Goal: Information Seeking & Learning: Find specific fact

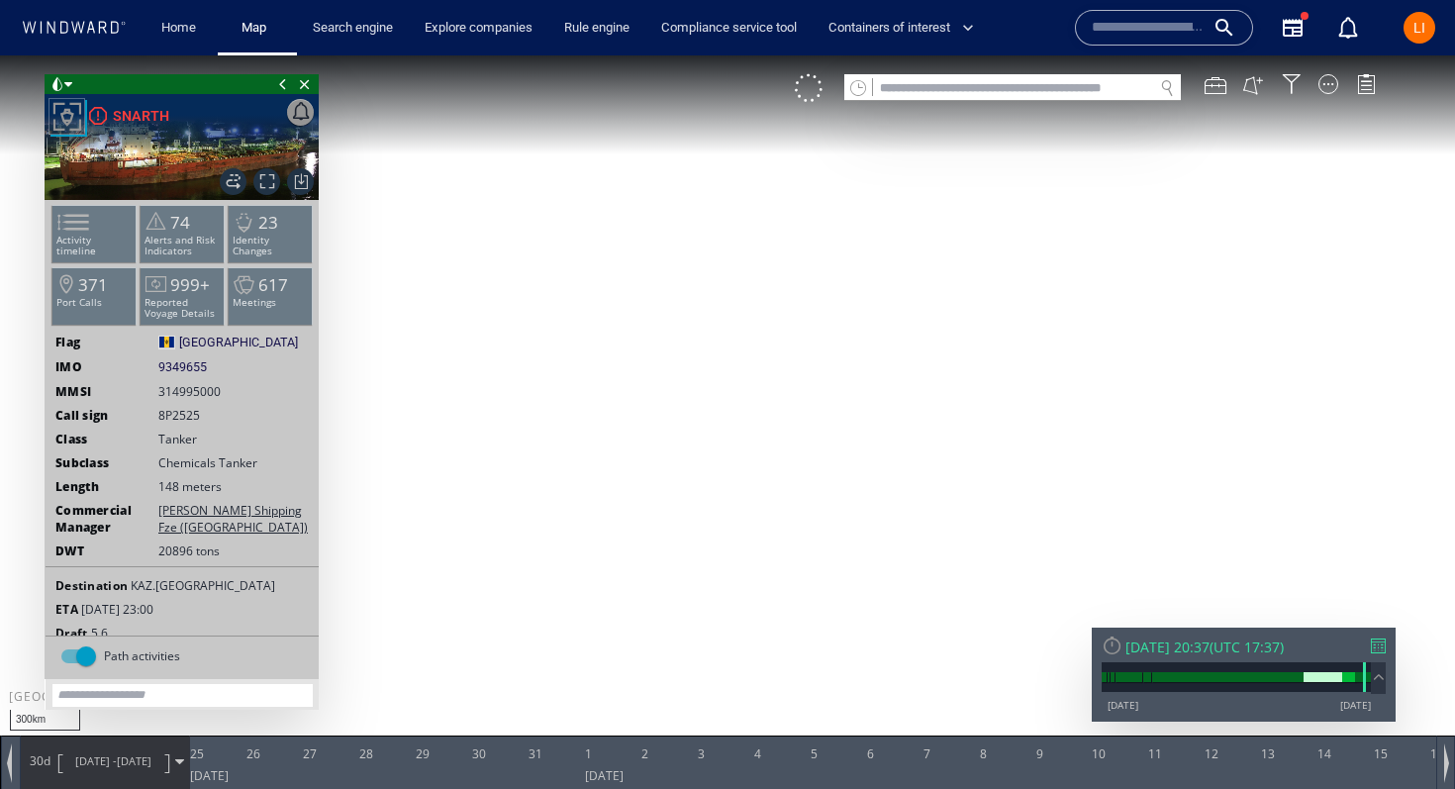
click at [895, 81] on input "text" at bounding box center [1013, 88] width 280 height 27
click at [895, 82] on input "text" at bounding box center [1013, 88] width 280 height 27
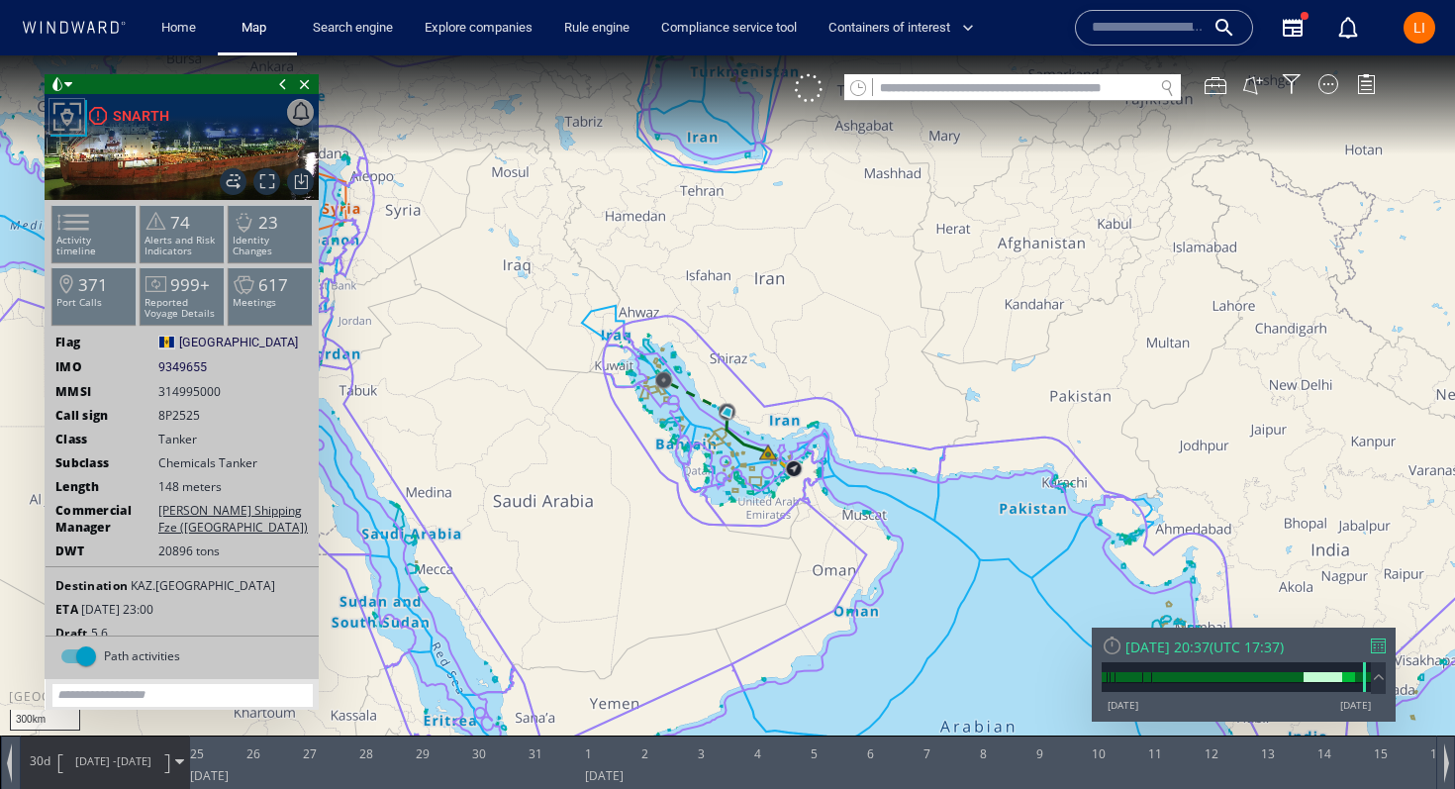
paste input "*******"
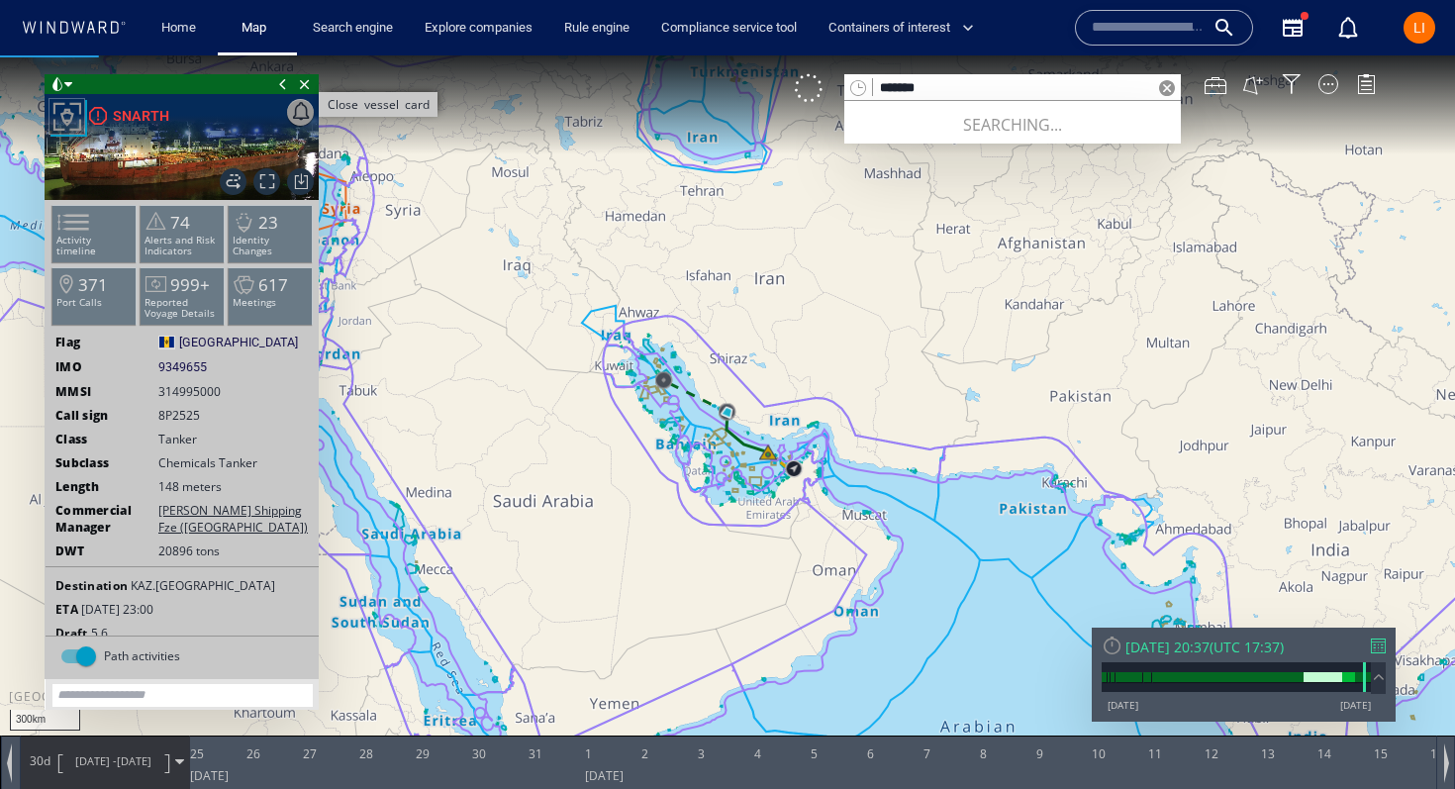
type input "*******"
click at [301, 84] on span "Close vessel card" at bounding box center [305, 84] width 22 height 20
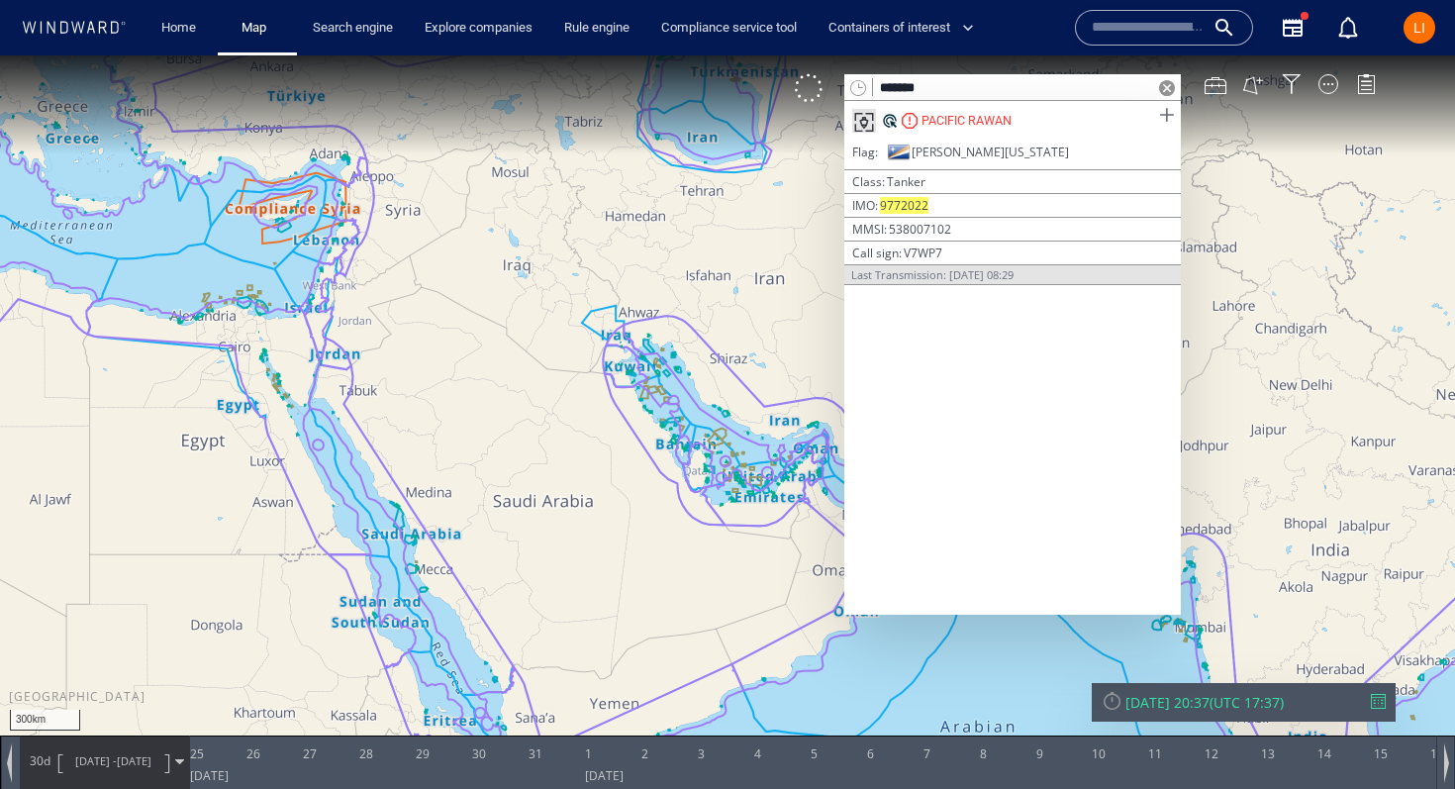
click at [1176, 122] on span at bounding box center [1166, 115] width 25 height 25
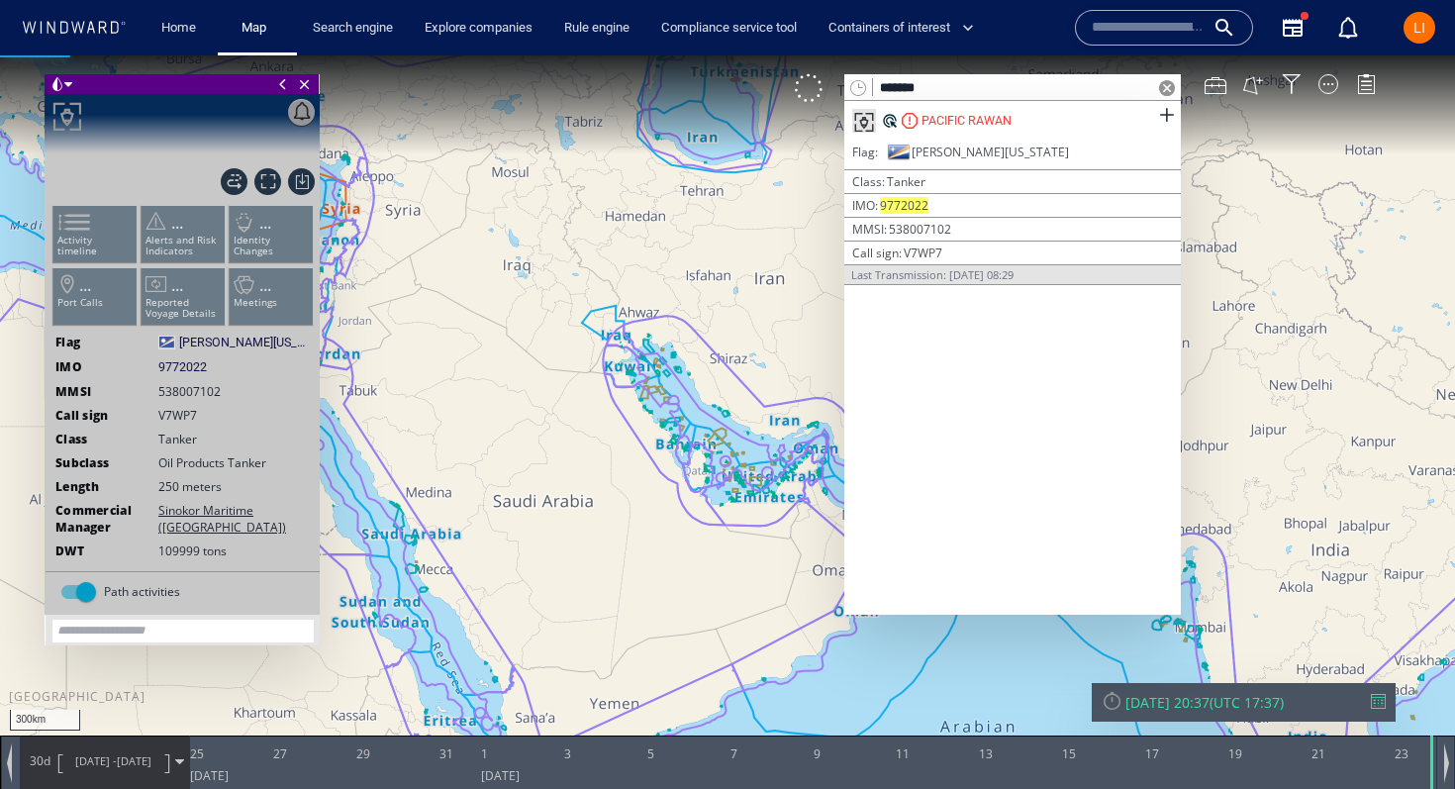
click at [1168, 89] on span at bounding box center [1167, 88] width 16 height 16
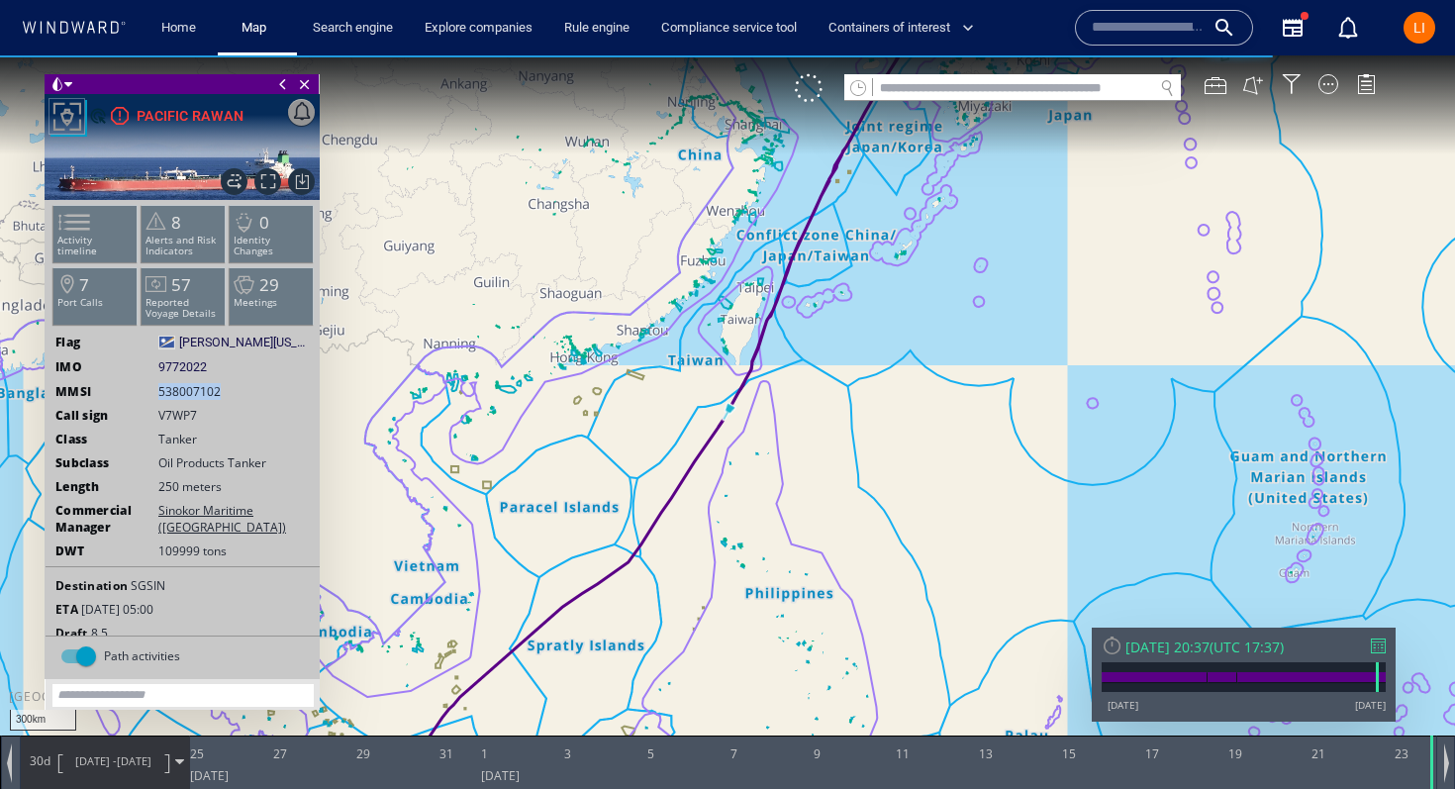
drag, startPoint x: 229, startPoint y: 396, endPoint x: 154, endPoint y: 396, distance: 74.3
click at [154, 396] on div "MMSI 538007102" at bounding box center [183, 391] width 274 height 17
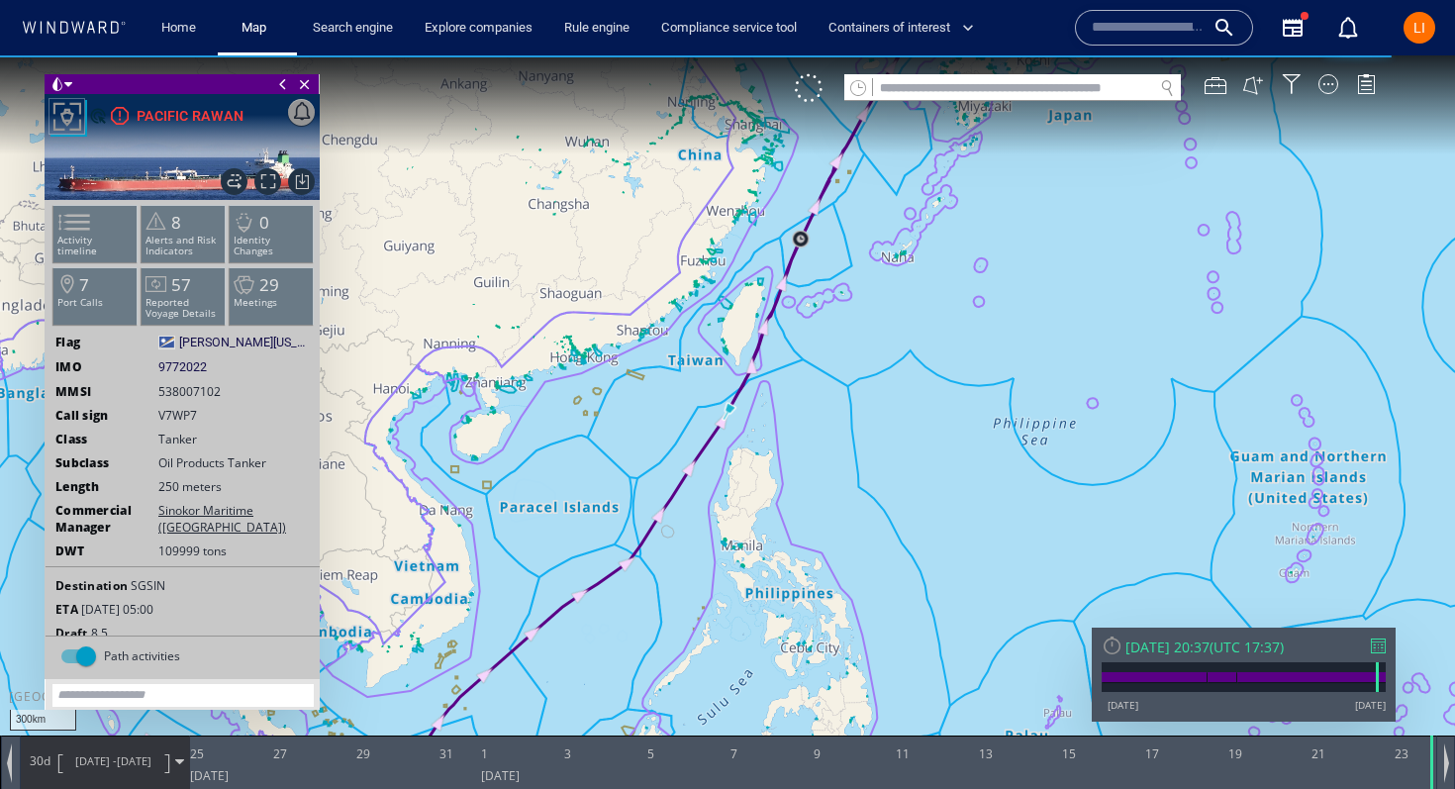
click at [896, 86] on input "text" at bounding box center [1013, 88] width 280 height 27
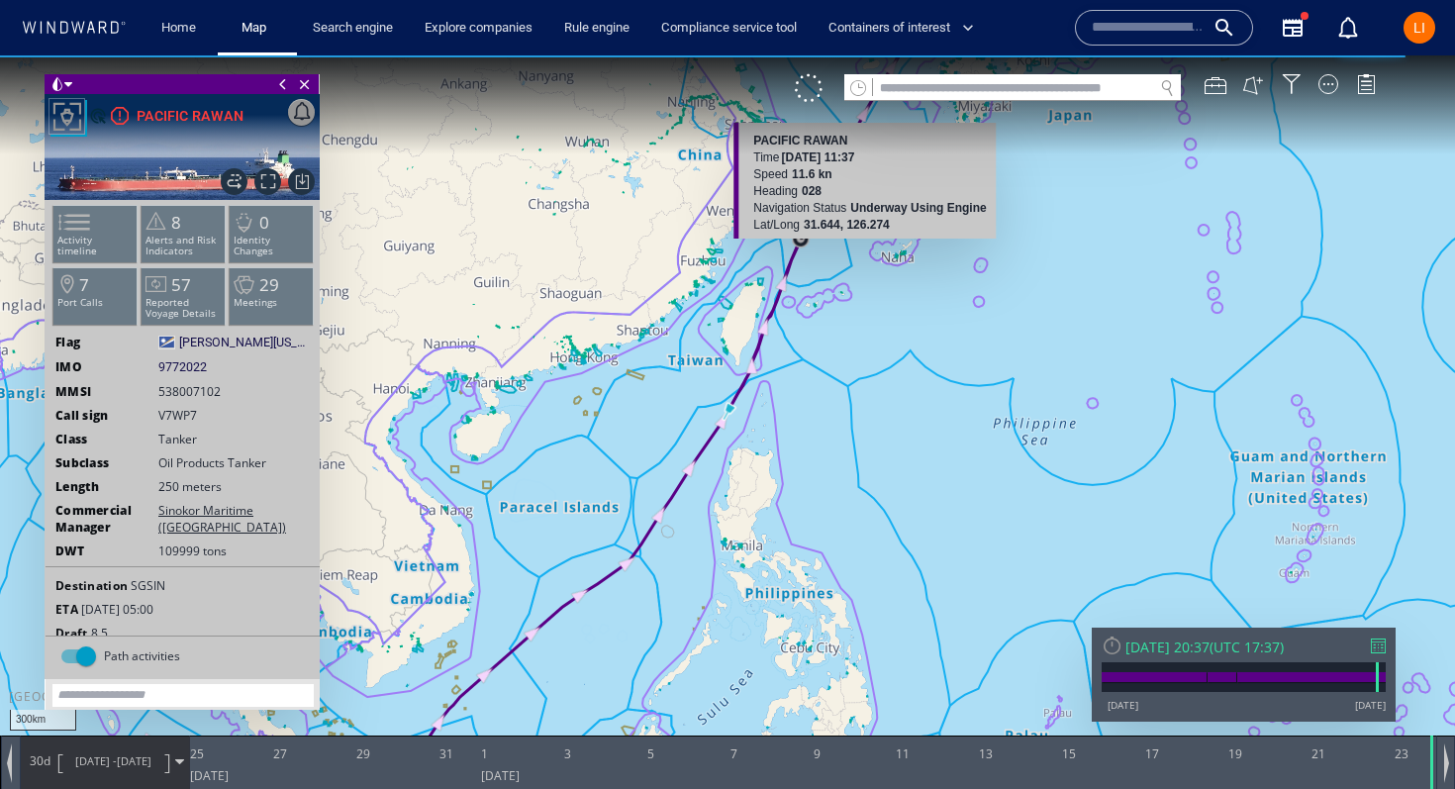
paste input "*********"
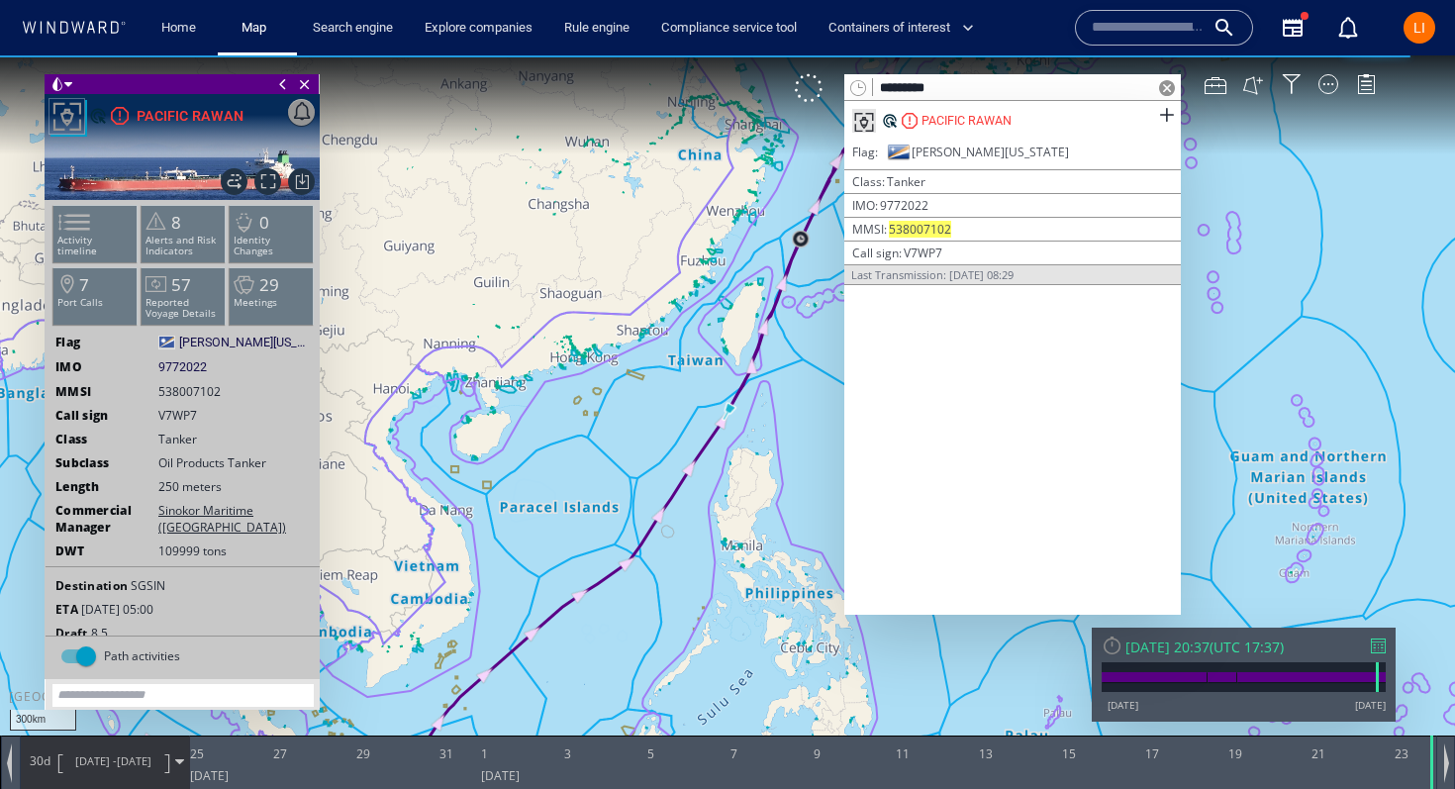
type input "*********"
click at [1165, 84] on span at bounding box center [1167, 88] width 16 height 16
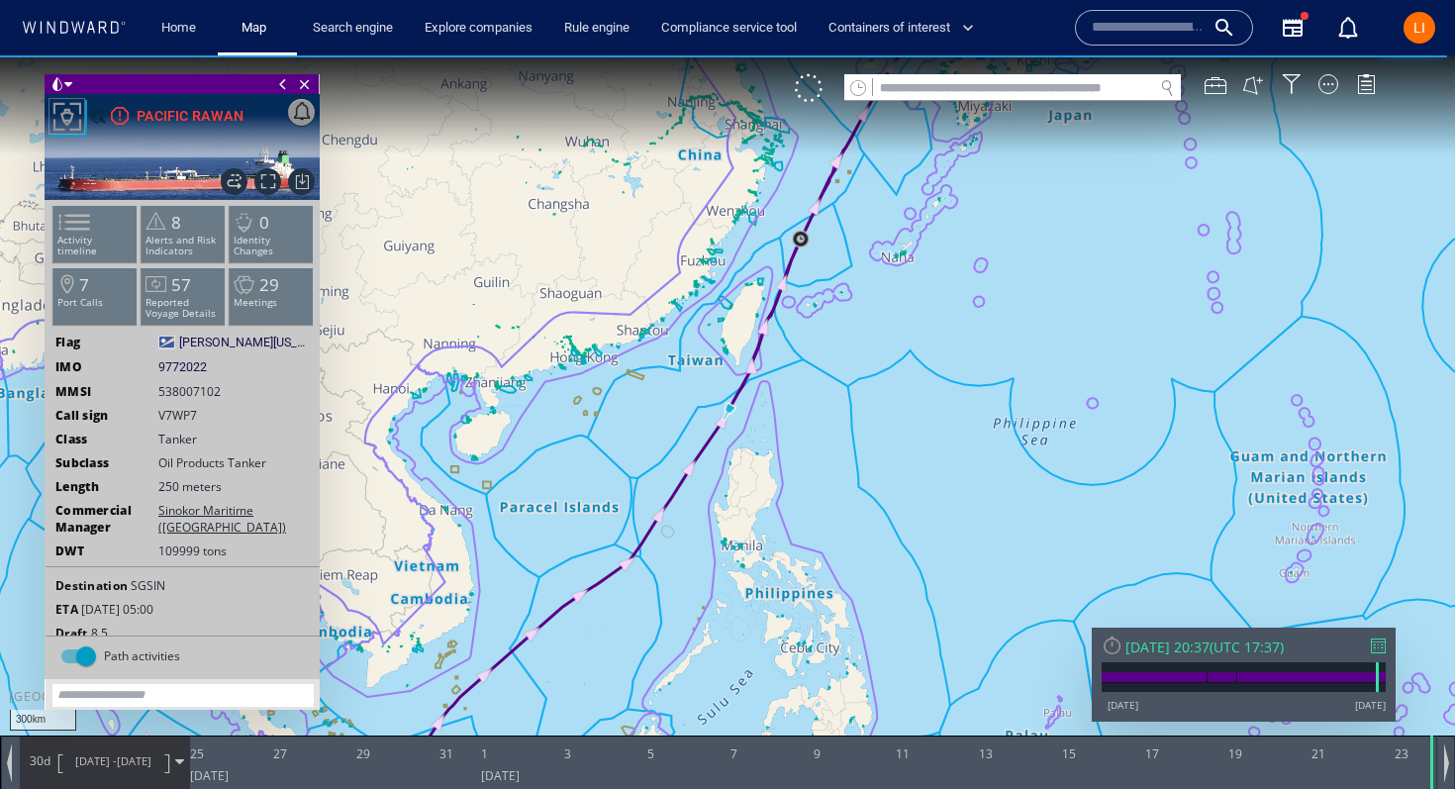
click at [1210, 649] on div "Mon 23/06/2025 20:37" at bounding box center [1168, 647] width 84 height 19
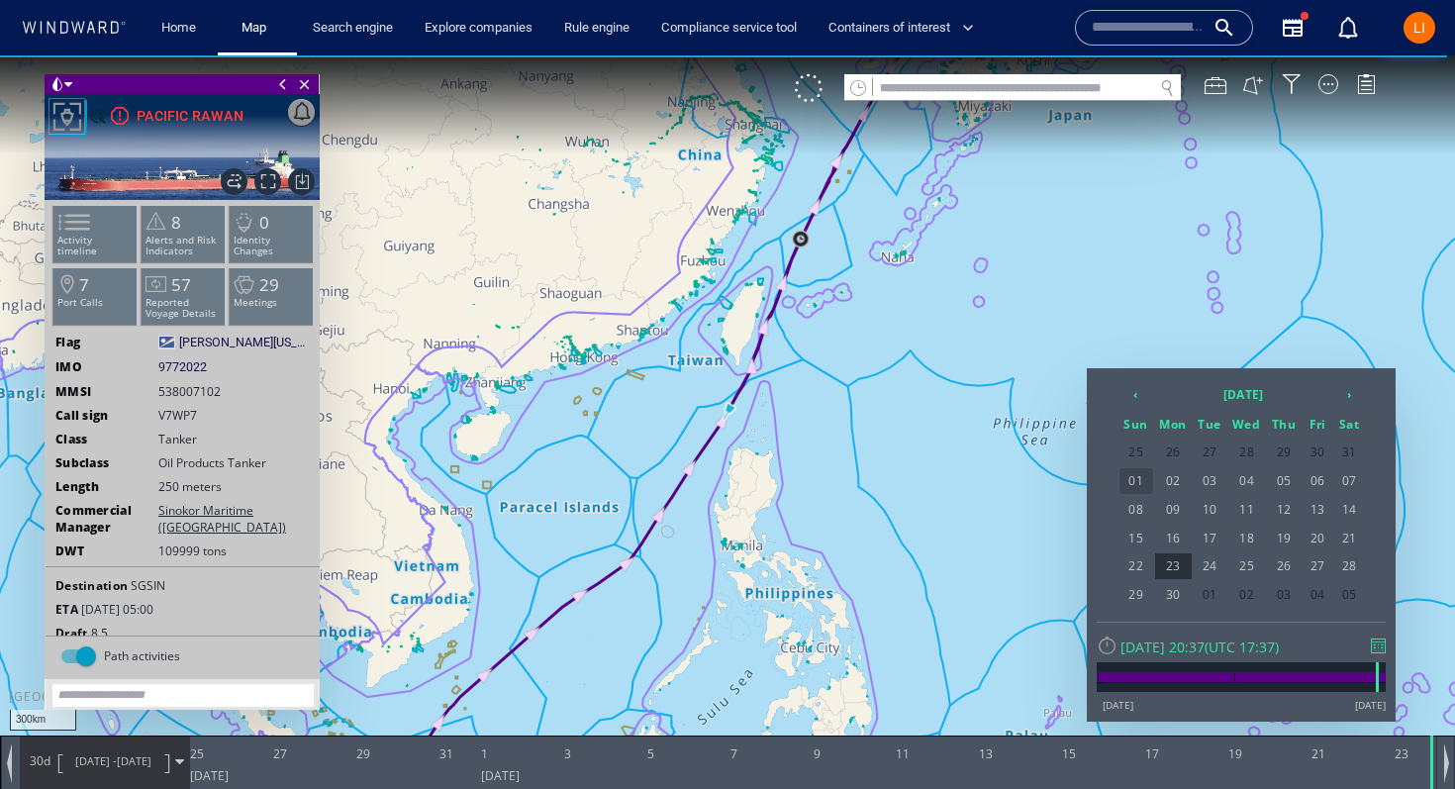
click at [1139, 482] on span "01" at bounding box center [1137, 481] width 34 height 26
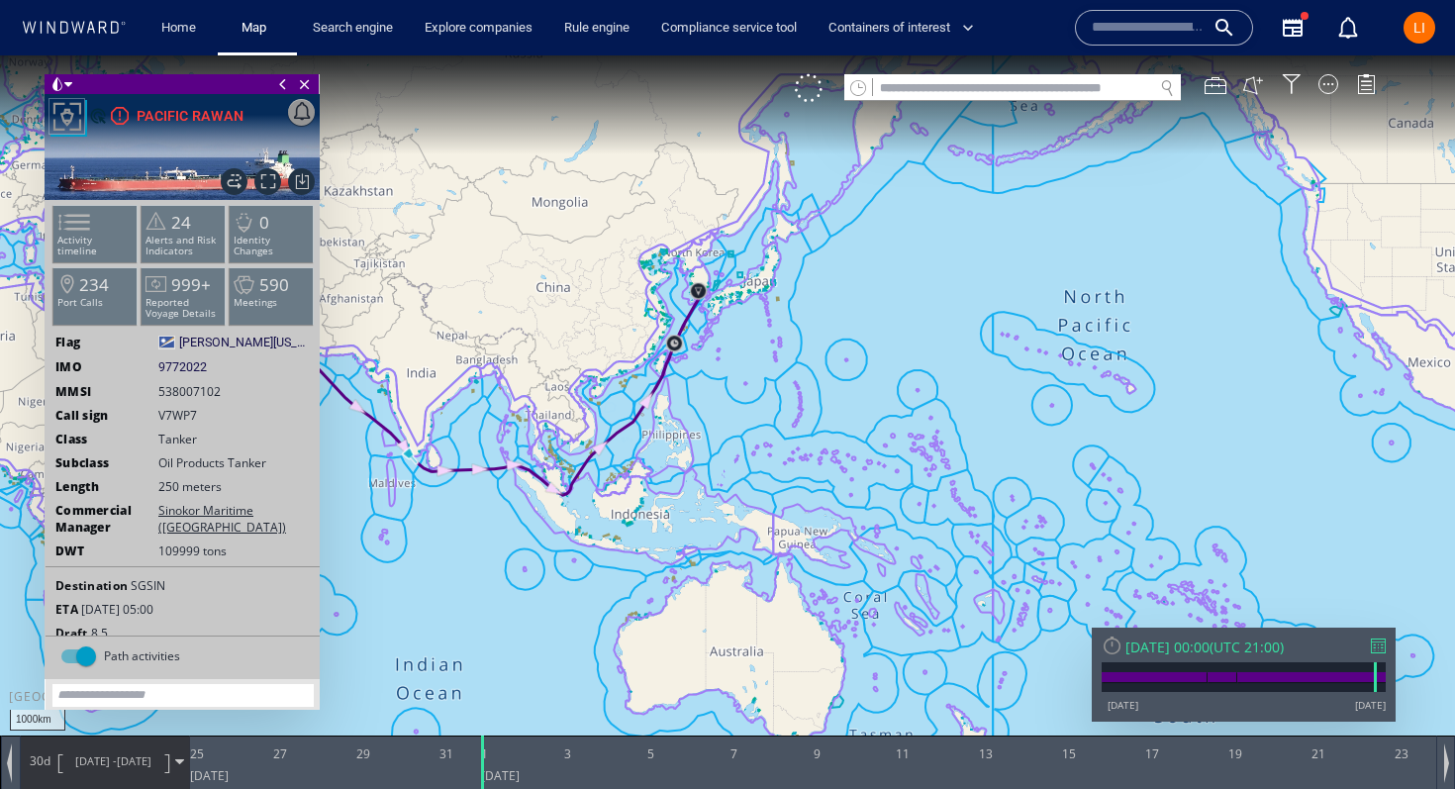
drag, startPoint x: 636, startPoint y: 375, endPoint x: 1101, endPoint y: 431, distance: 468.6
click at [1103, 433] on canvas "Map" at bounding box center [727, 412] width 1455 height 714
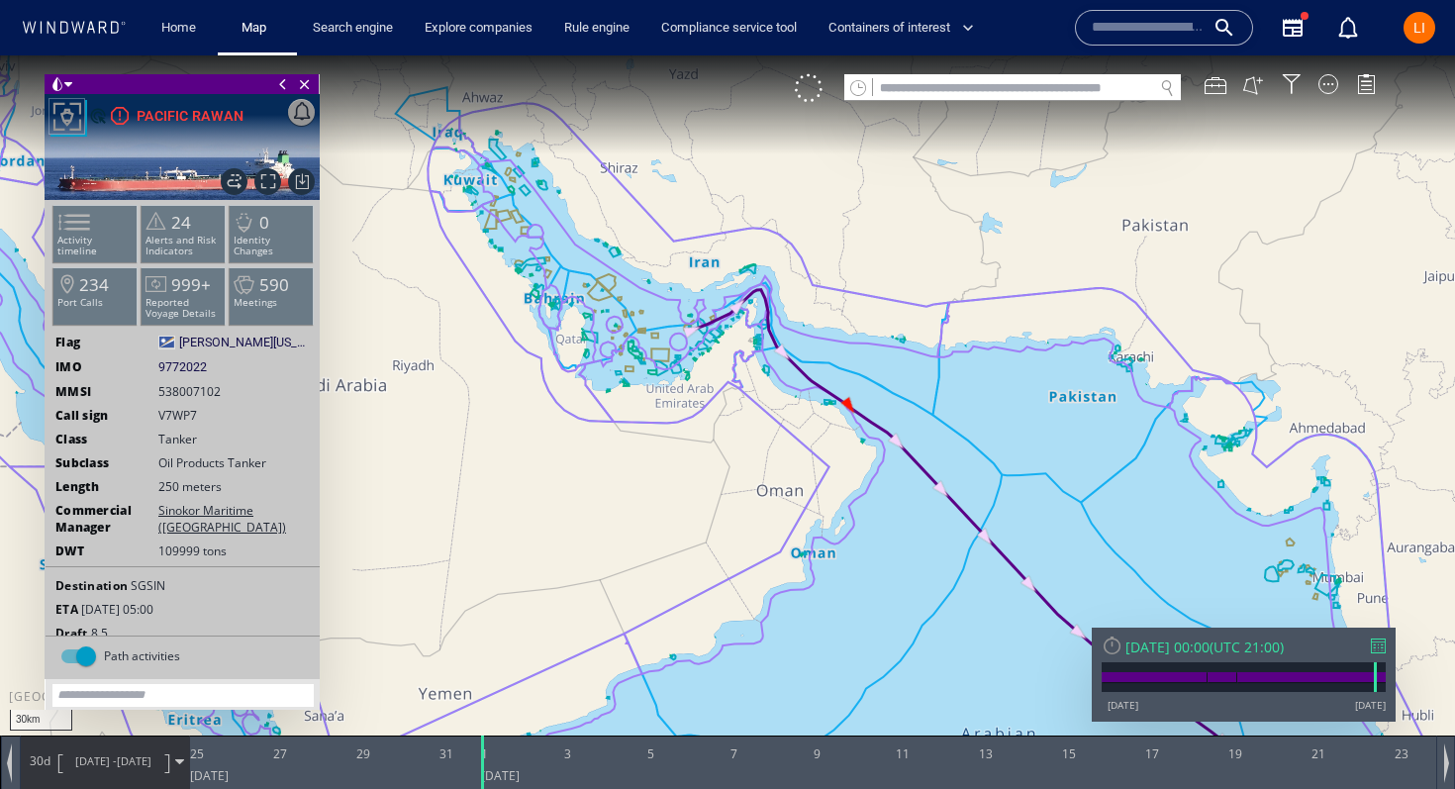
drag, startPoint x: 765, startPoint y: 277, endPoint x: 791, endPoint y: 788, distance: 511.6
click at [791, 55] on div "30km © Mapbox © OpenStreetMap Improve this map 0 0 23 June 2025 25 27 29 31 1 3…" at bounding box center [727, 55] width 1455 height 0
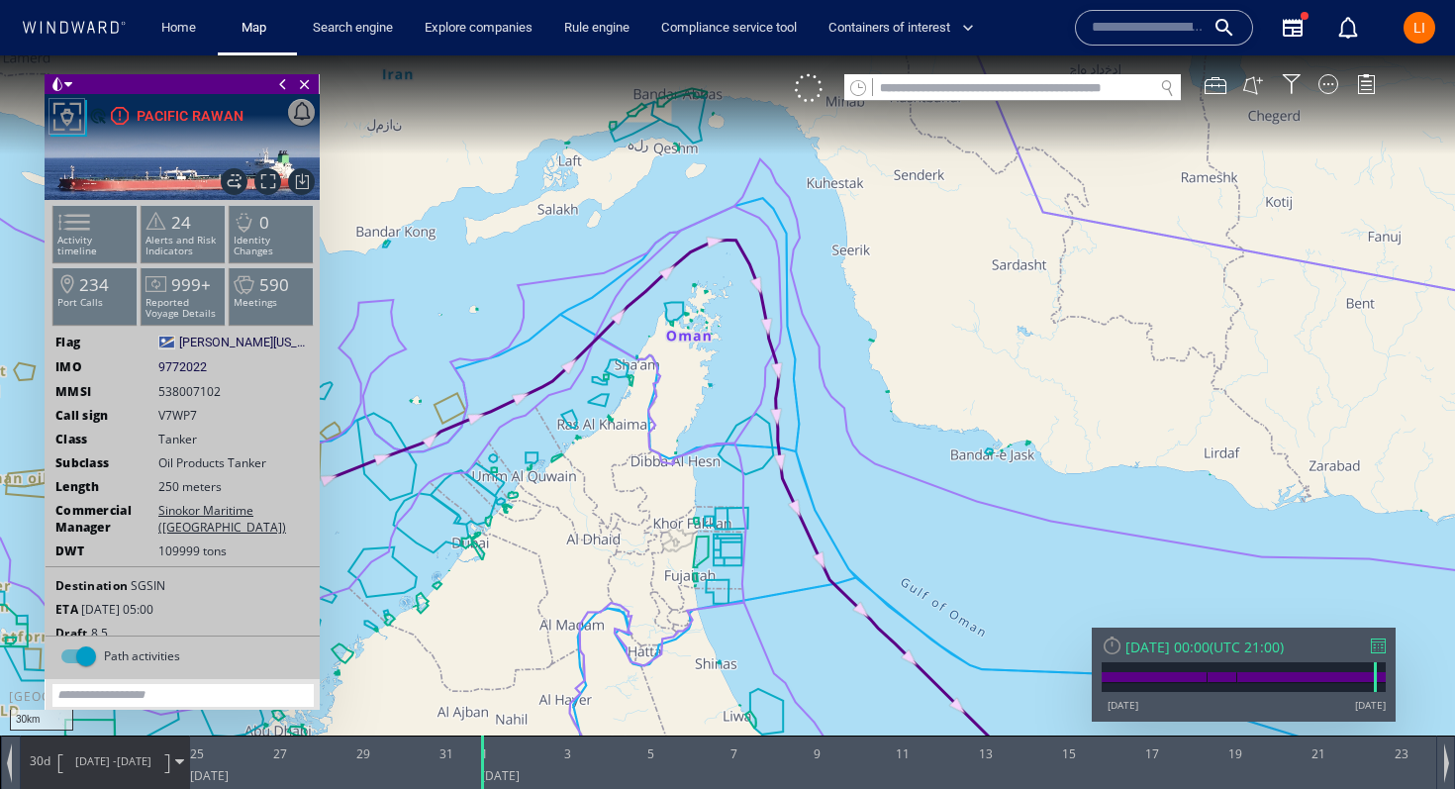
drag, startPoint x: 767, startPoint y: 528, endPoint x: 1242, endPoint y: 385, distance: 495.2
click at [1243, 386] on canvas "Map" at bounding box center [727, 412] width 1455 height 714
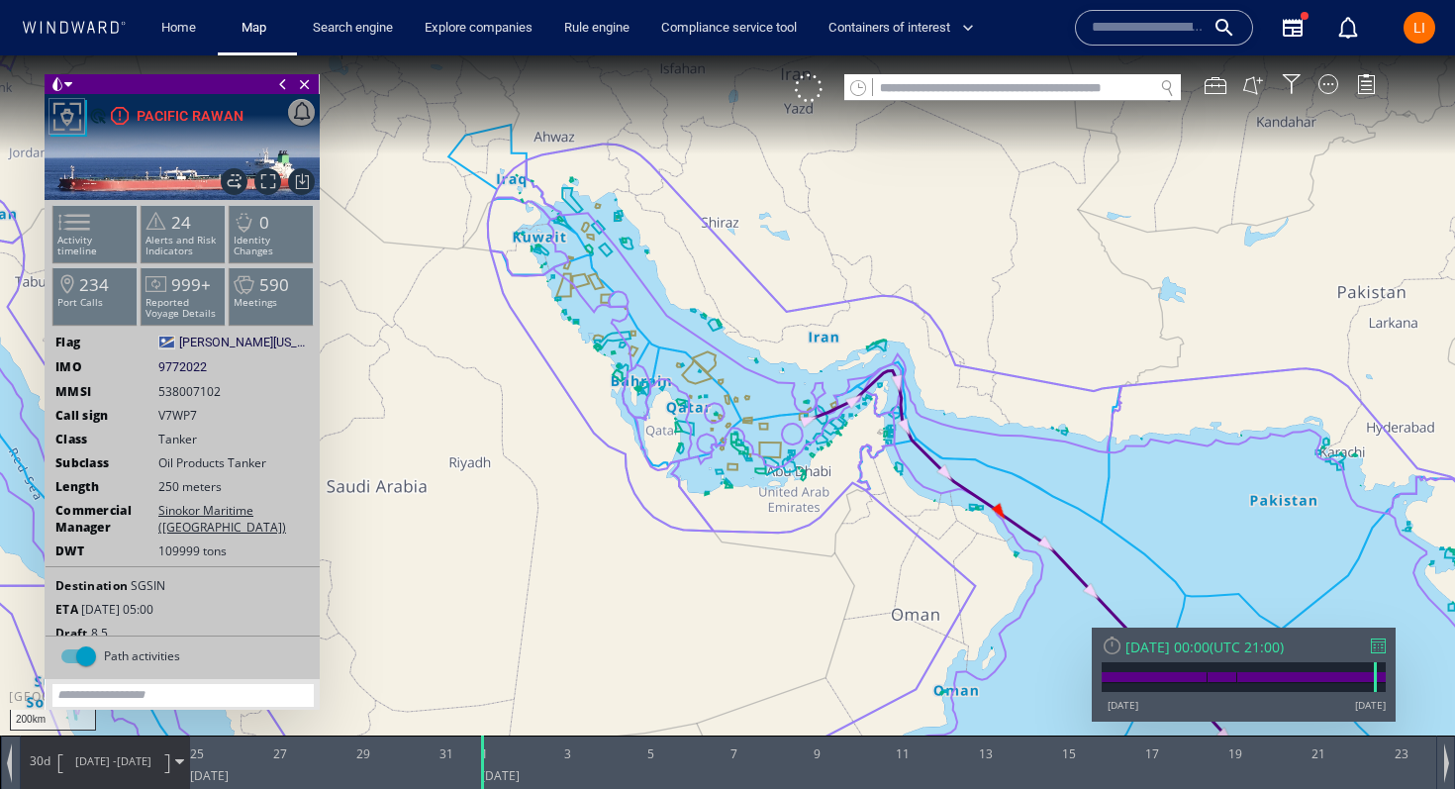
click at [1210, 651] on div "Sun 01/06/2025 00:00" at bounding box center [1168, 647] width 84 height 19
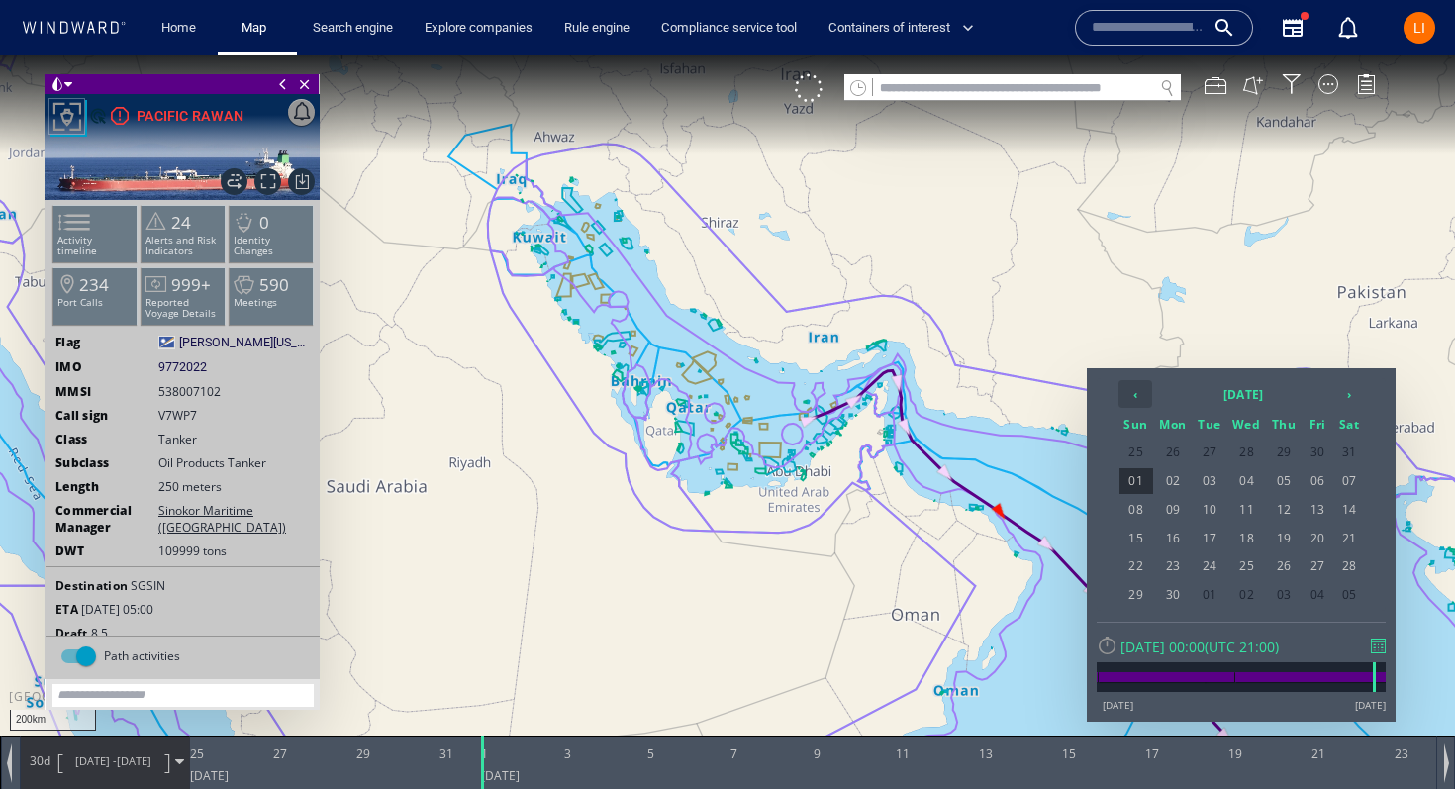
click at [1142, 397] on th "‹" at bounding box center [1136, 394] width 34 height 28
click at [1291, 525] on table "‹ 2025 May › Sun Mon Tue Wed Thu Fri Sat 27 28 29 30 01 02 03 04 05 06 07 08 09…" at bounding box center [1242, 480] width 250 height 204
click at [1289, 518] on span "15" at bounding box center [1284, 510] width 34 height 26
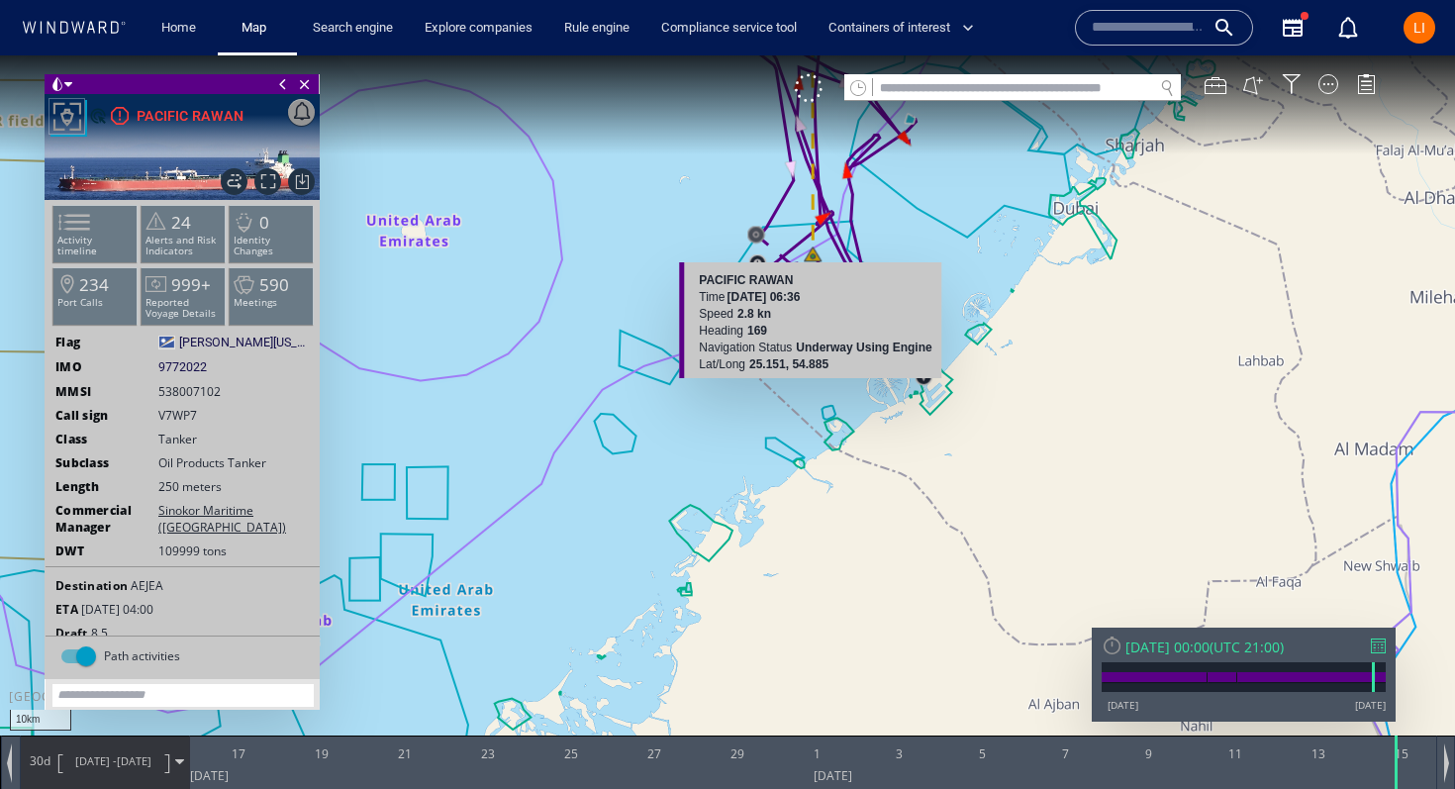
drag, startPoint x: 816, startPoint y: 285, endPoint x: 799, endPoint y: 395, distance: 111.2
click at [799, 397] on canvas "Map" at bounding box center [727, 412] width 1455 height 714
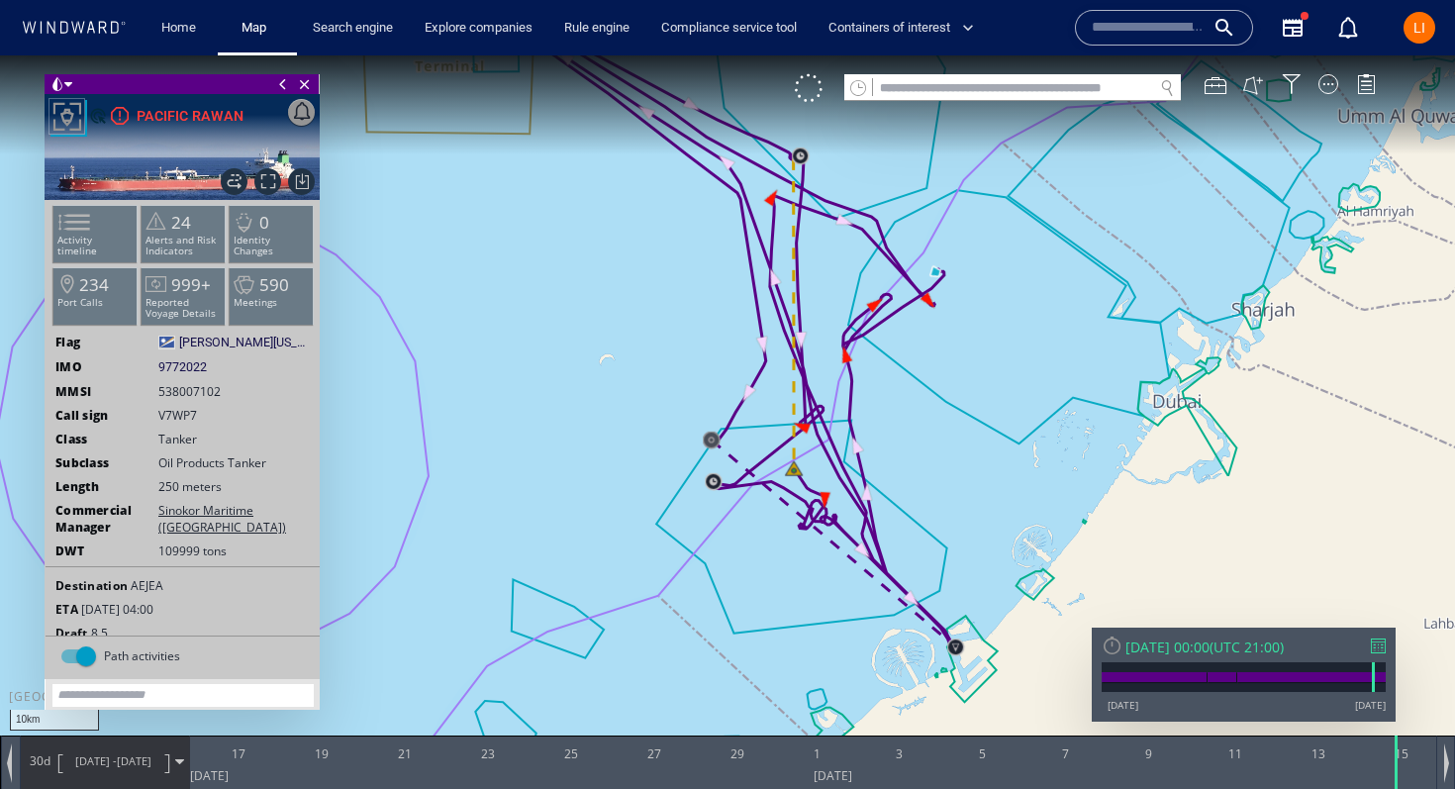
click at [140, 755] on span "15/05/25" at bounding box center [134, 760] width 35 height 15
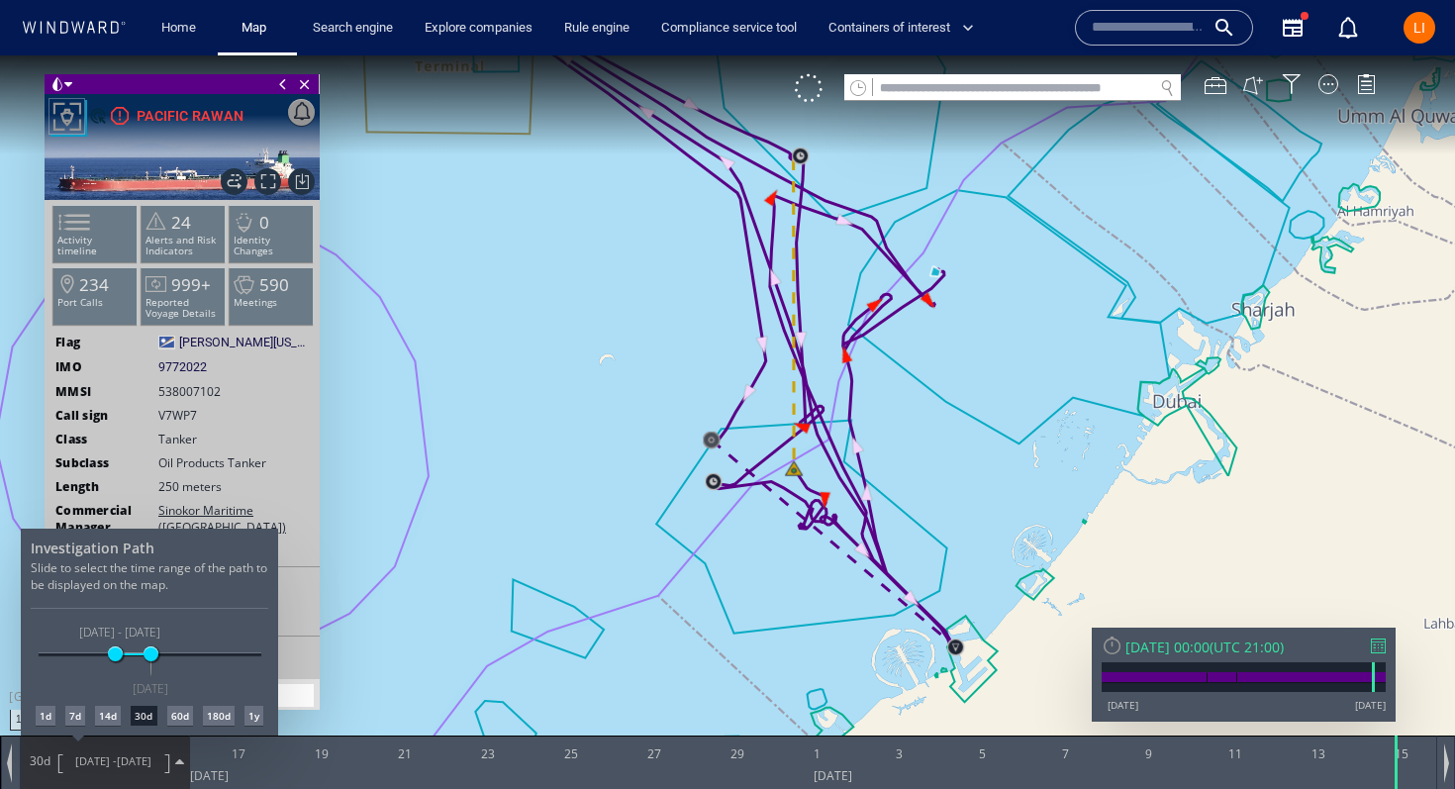
click at [106, 717] on div "14d" at bounding box center [108, 716] width 26 height 20
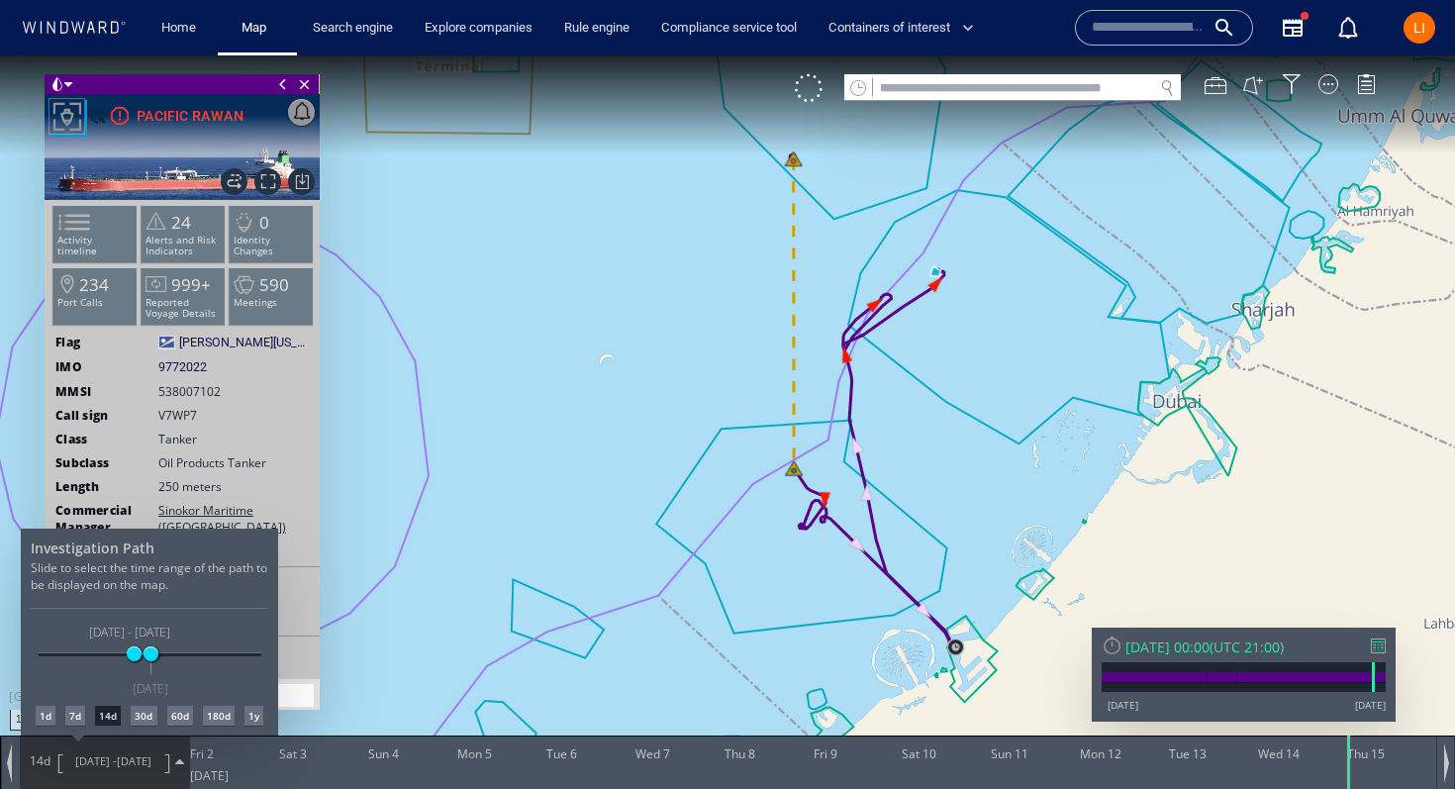
click at [790, 478] on div at bounding box center [727, 422] width 1455 height 734
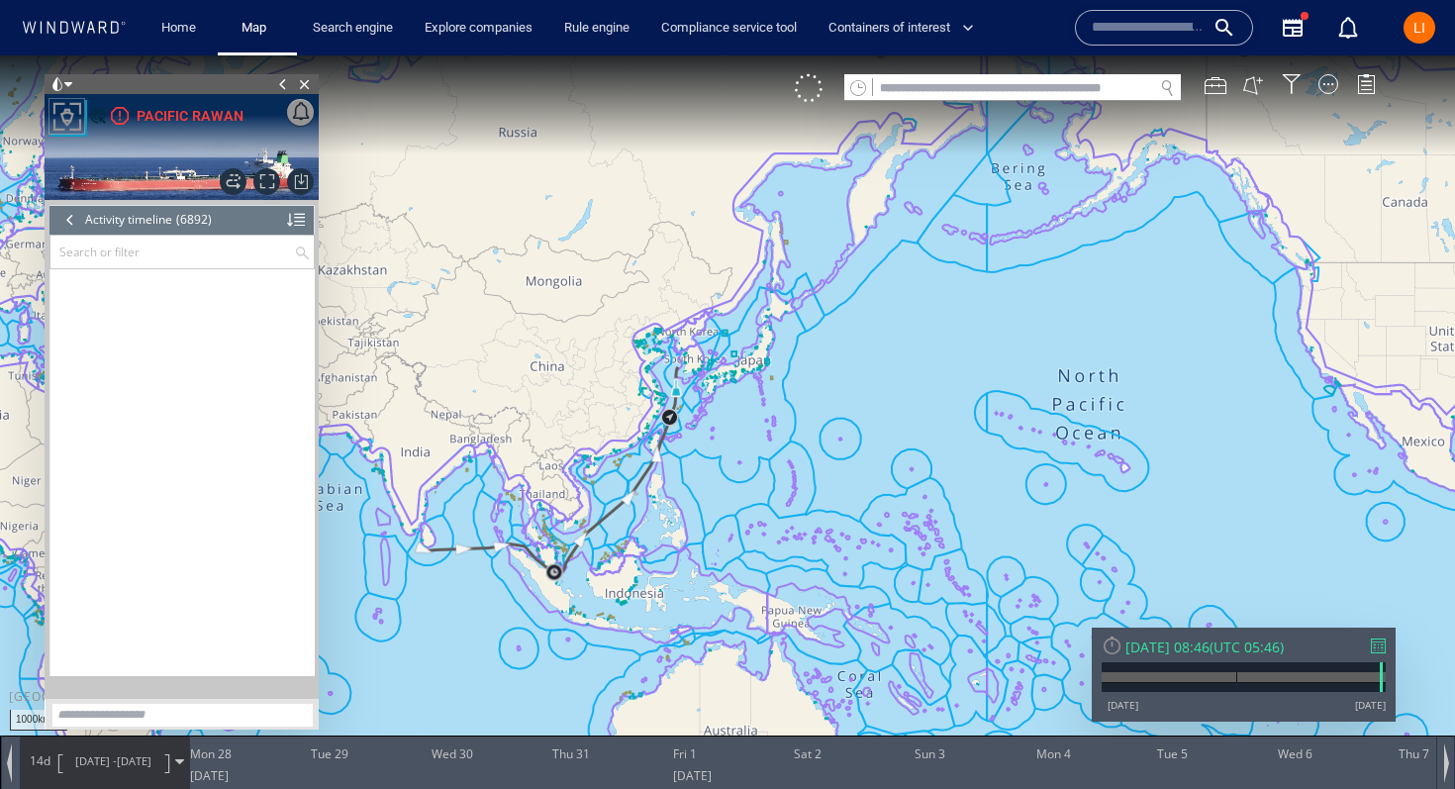
scroll to position [370905, 0]
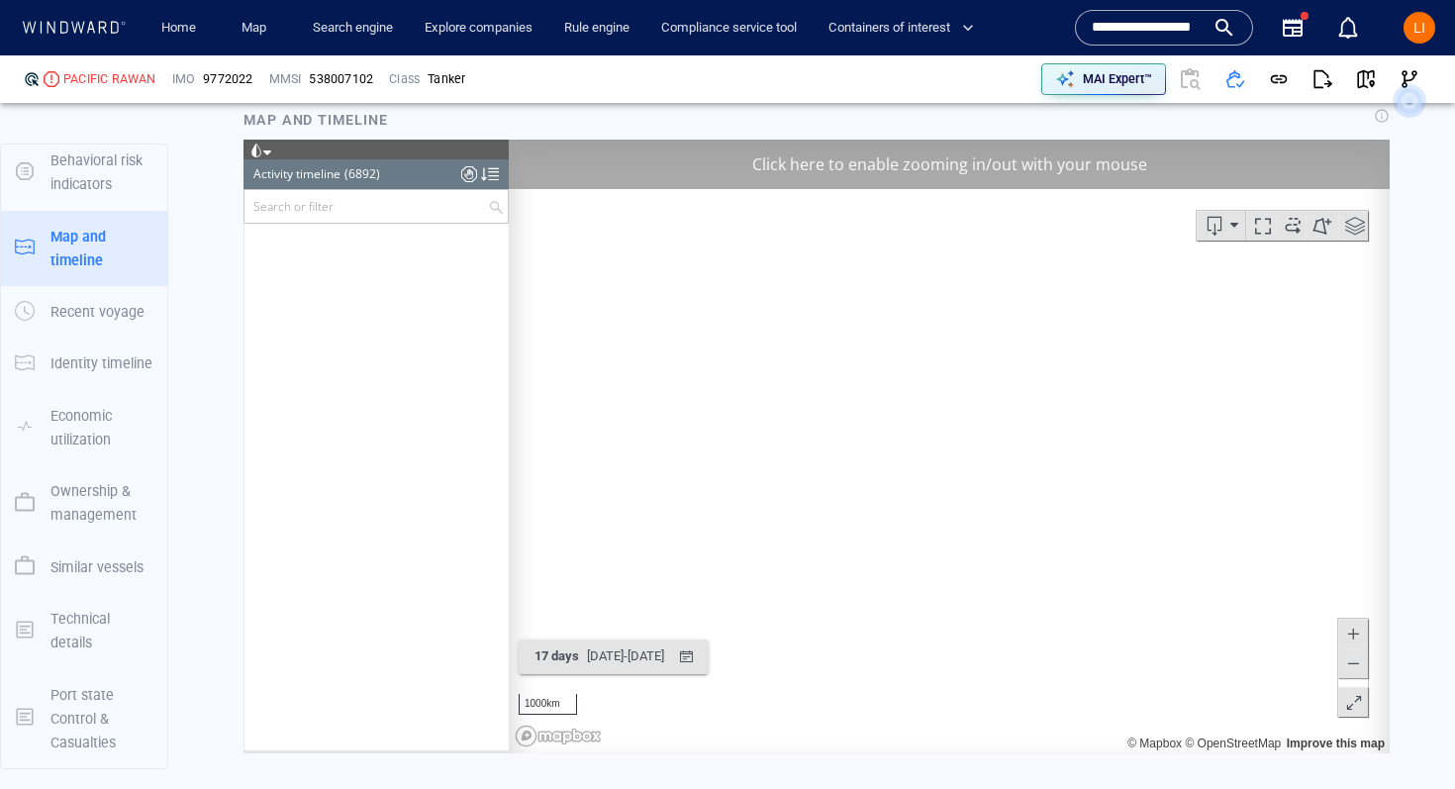
scroll to position [374790, 0]
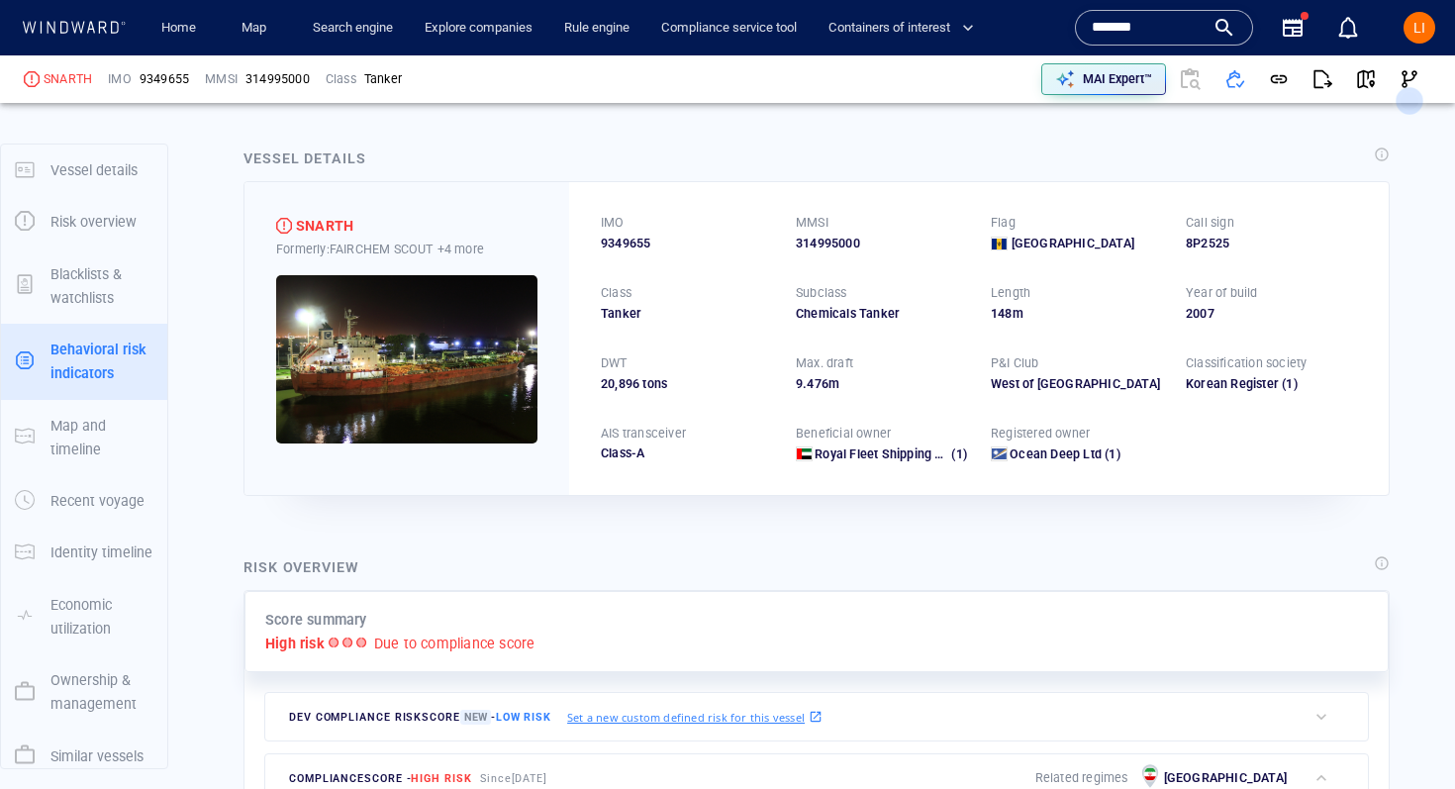
scroll to position [179, 0]
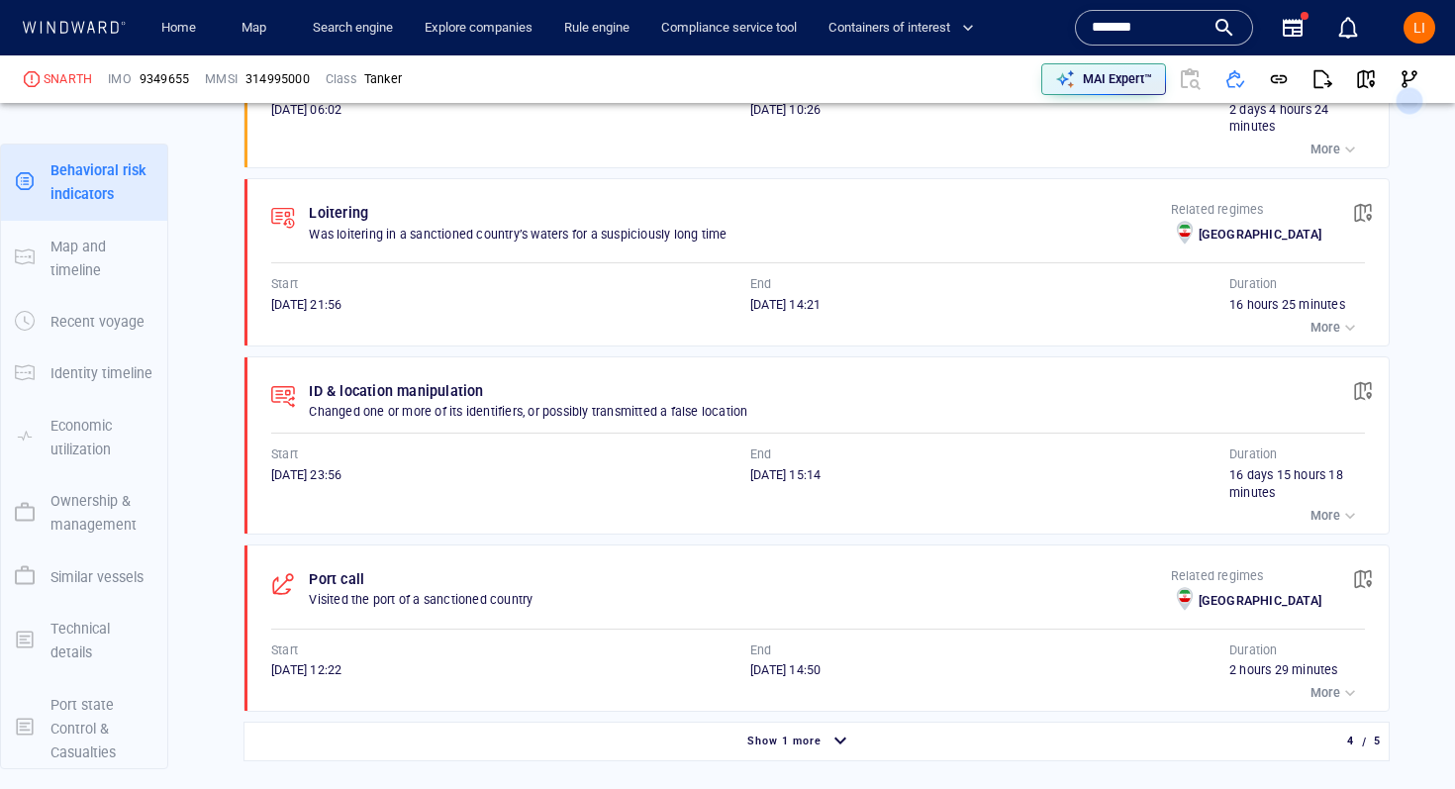
click at [1173, 22] on input "*******" at bounding box center [1148, 28] width 113 height 30
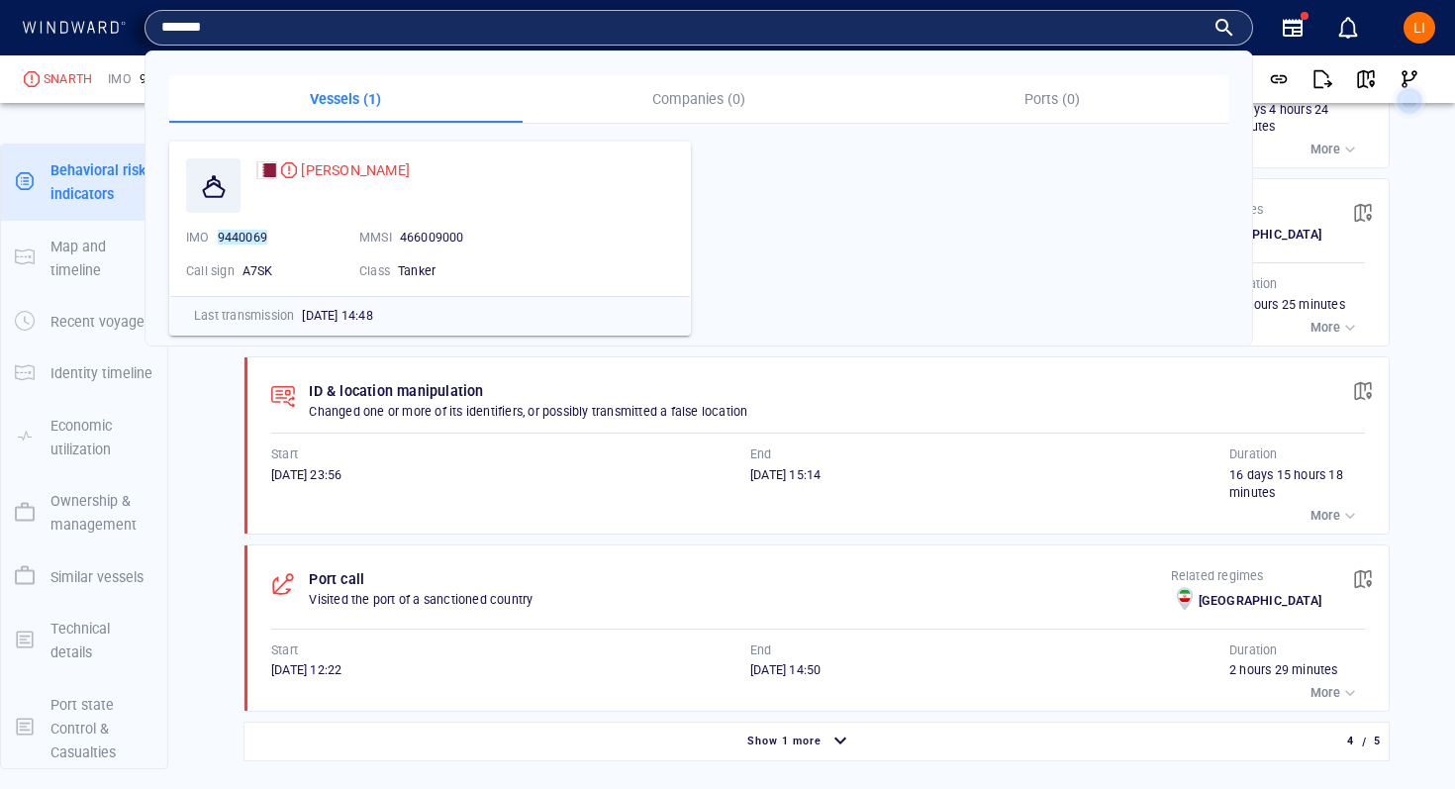
click at [1173, 22] on input "*******" at bounding box center [683, 28] width 1044 height 30
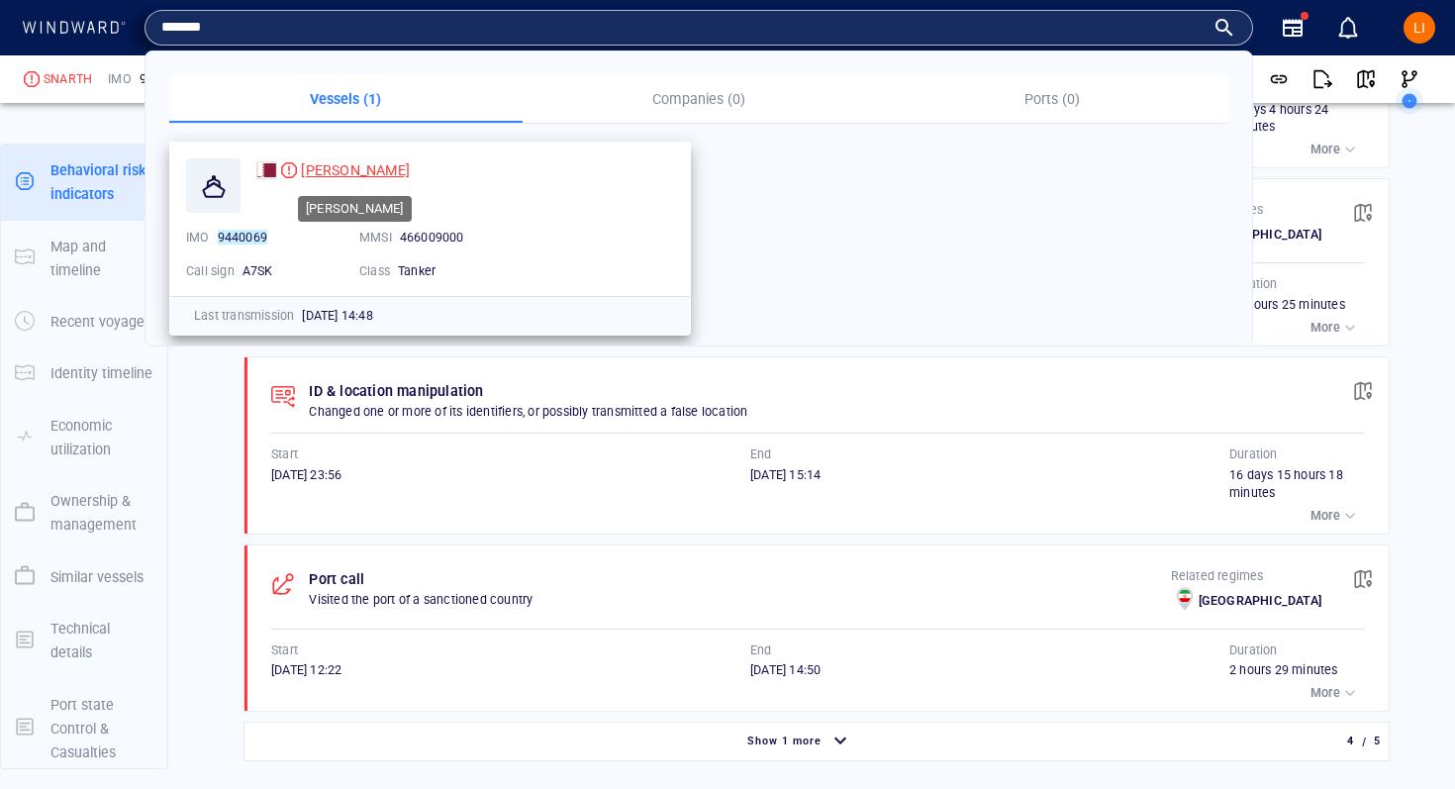
click at [351, 172] on span "SIDRA AL KHOR" at bounding box center [355, 170] width 109 height 16
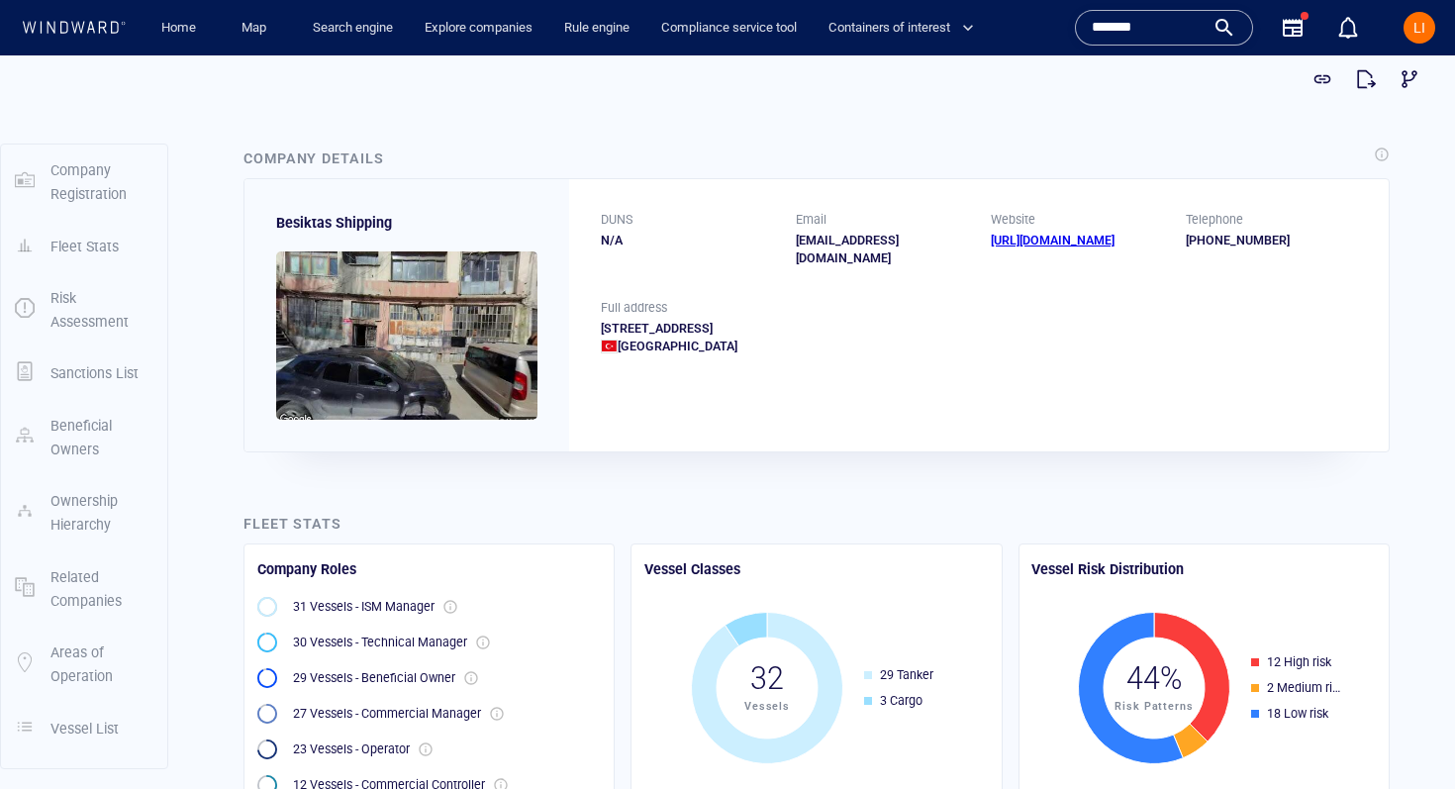
click at [626, 402] on div "DUNS N/A Email [EMAIL_ADDRESS][DOMAIN_NAME] Website [URL][DOMAIN_NAME] Telephon…" at bounding box center [979, 314] width 820 height 271
drag, startPoint x: 661, startPoint y: 331, endPoint x: 593, endPoint y: 309, distance: 71.7
click at [593, 309] on div "Full address [STREET_ADDRESS][PERSON_NAME]" at bounding box center [979, 343] width 820 height 88
copy div "[STREET_ADDRESS]"
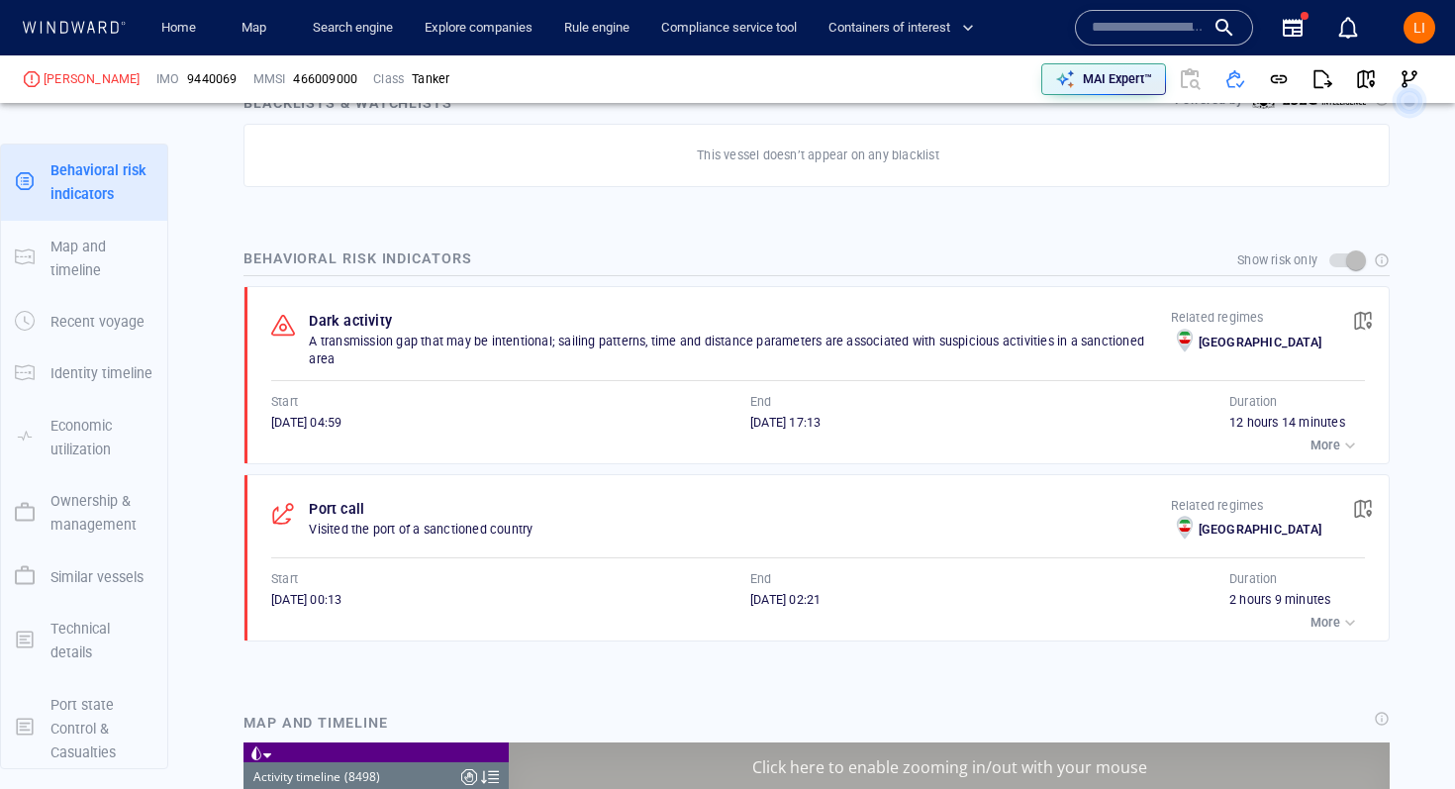
scroll to position [462247, 0]
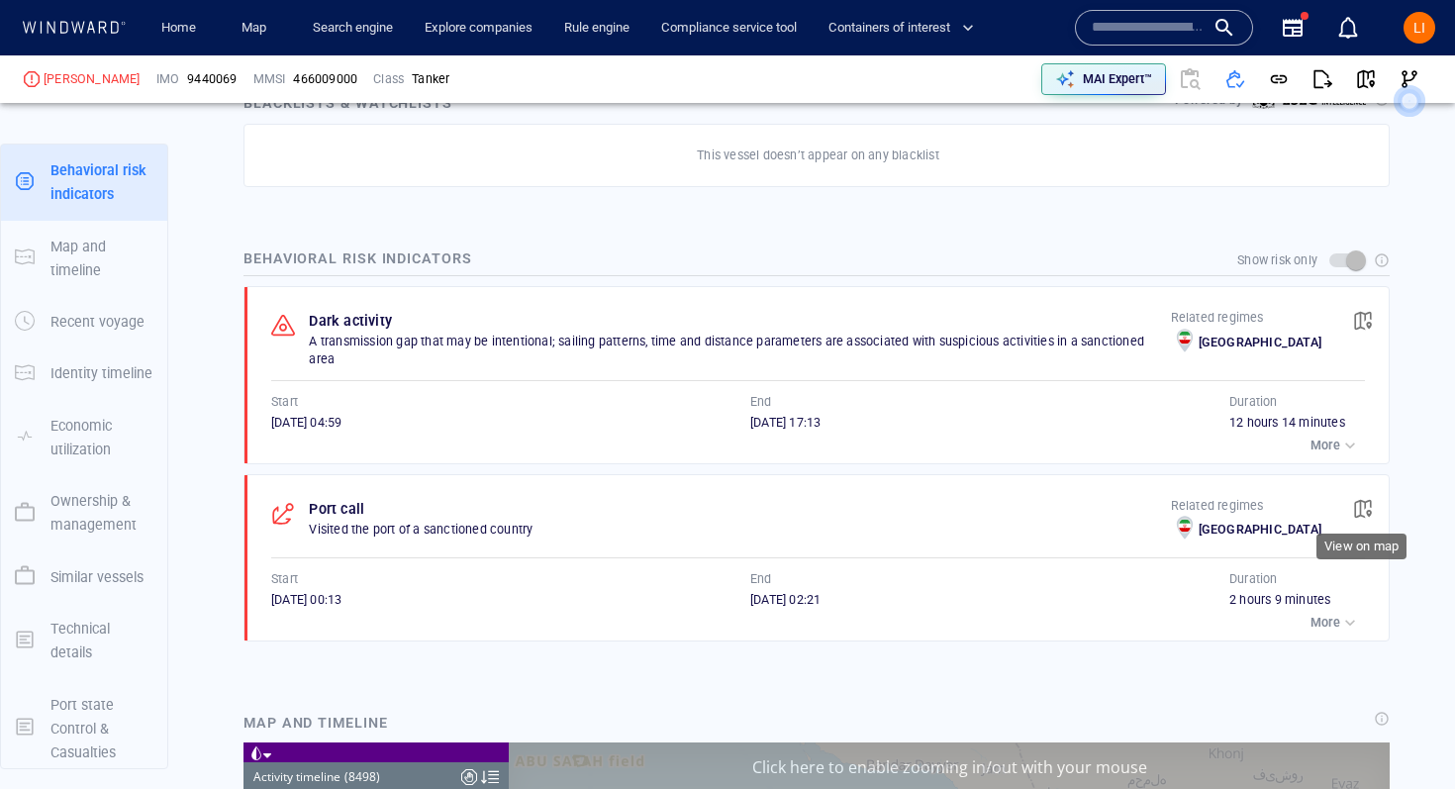
click at [1355, 499] on span "button" at bounding box center [1363, 509] width 20 height 20
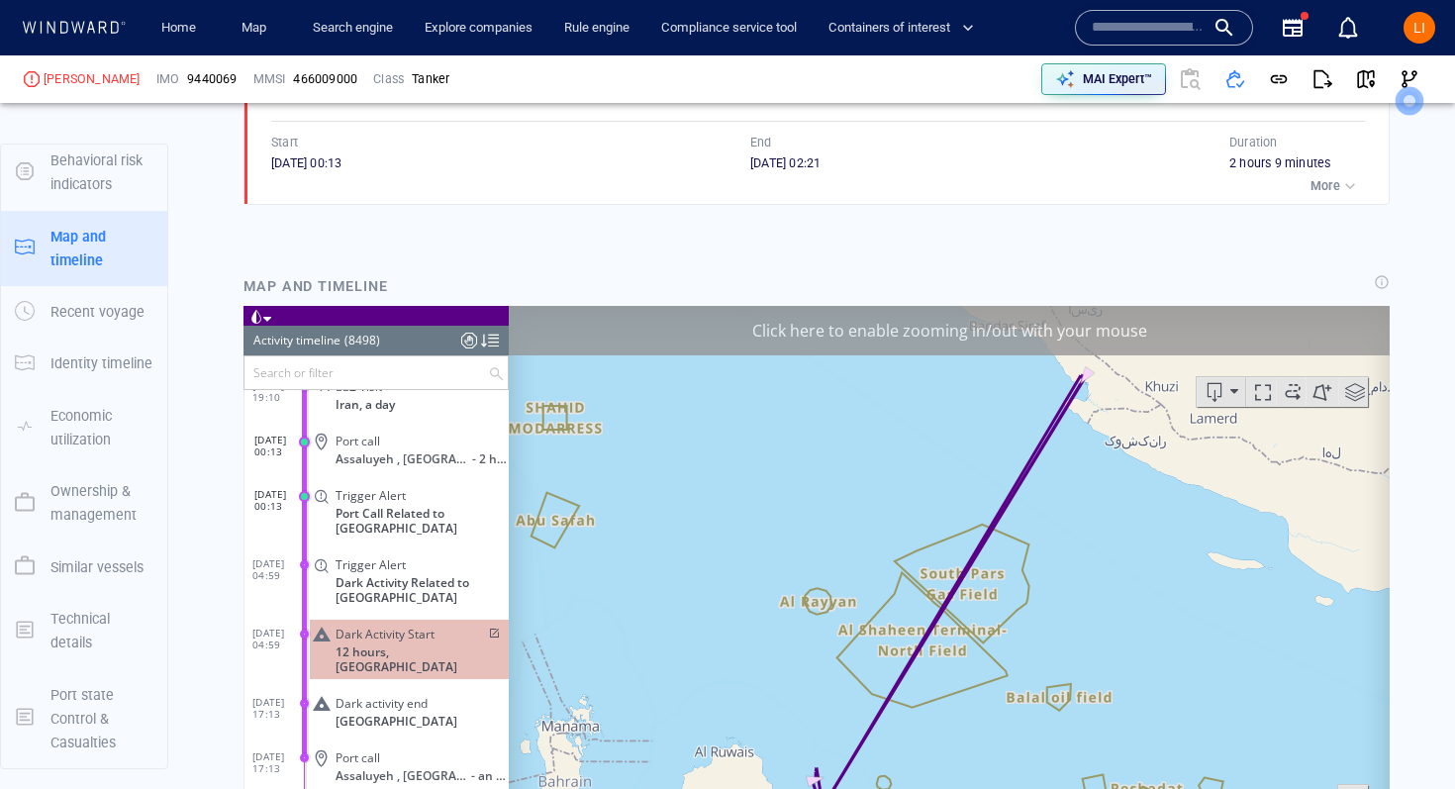
scroll to position [1619, 0]
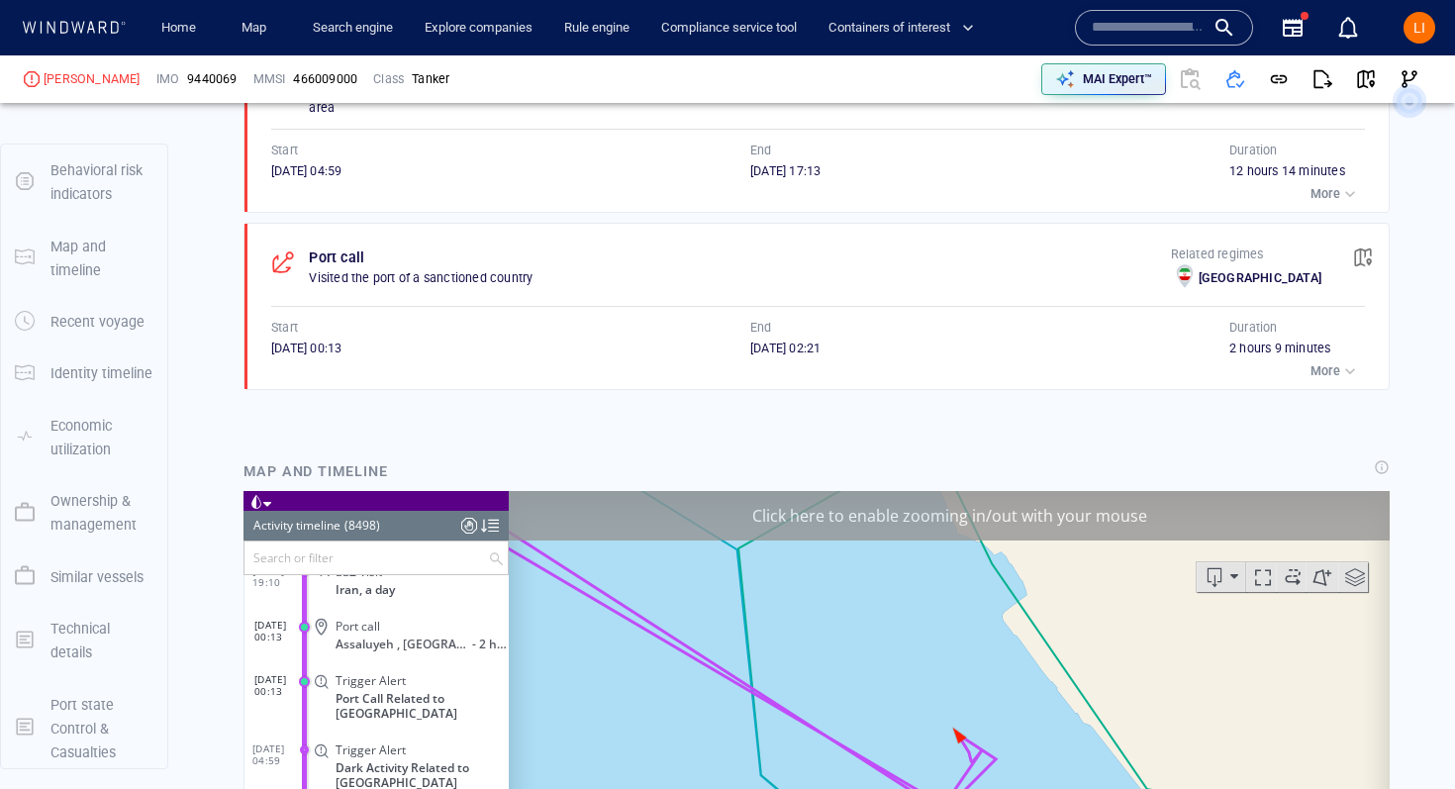
scroll to position [1435, 0]
